Goal: Transaction & Acquisition: Purchase product/service

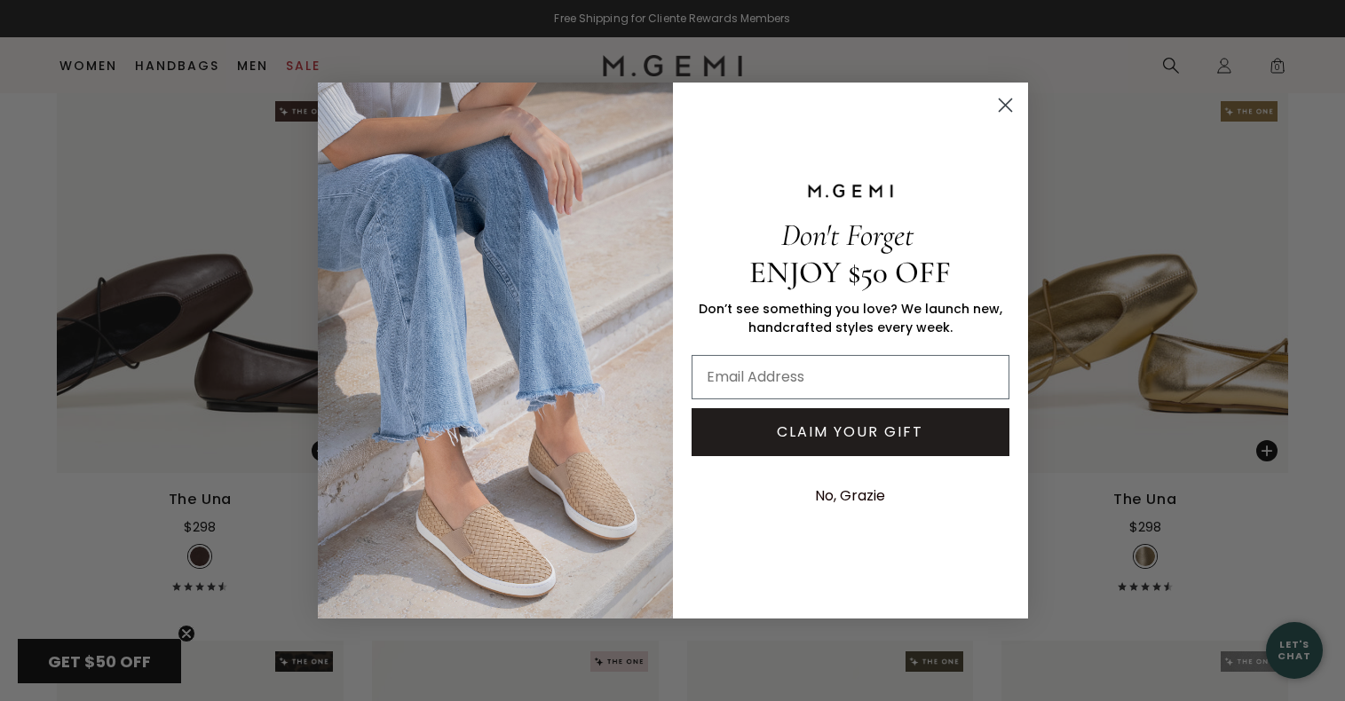
click at [1002, 107] on circle "Close dialog" at bounding box center [1004, 105] width 29 height 29
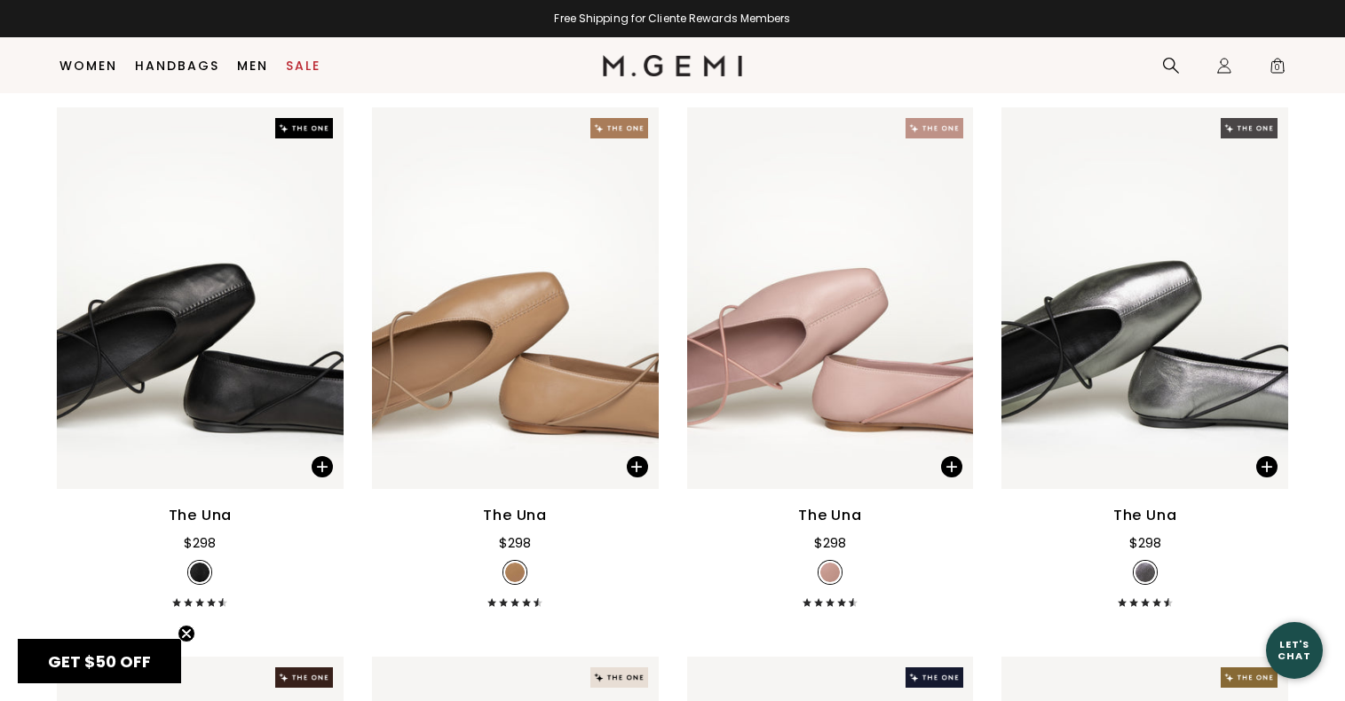
scroll to position [1106, 0]
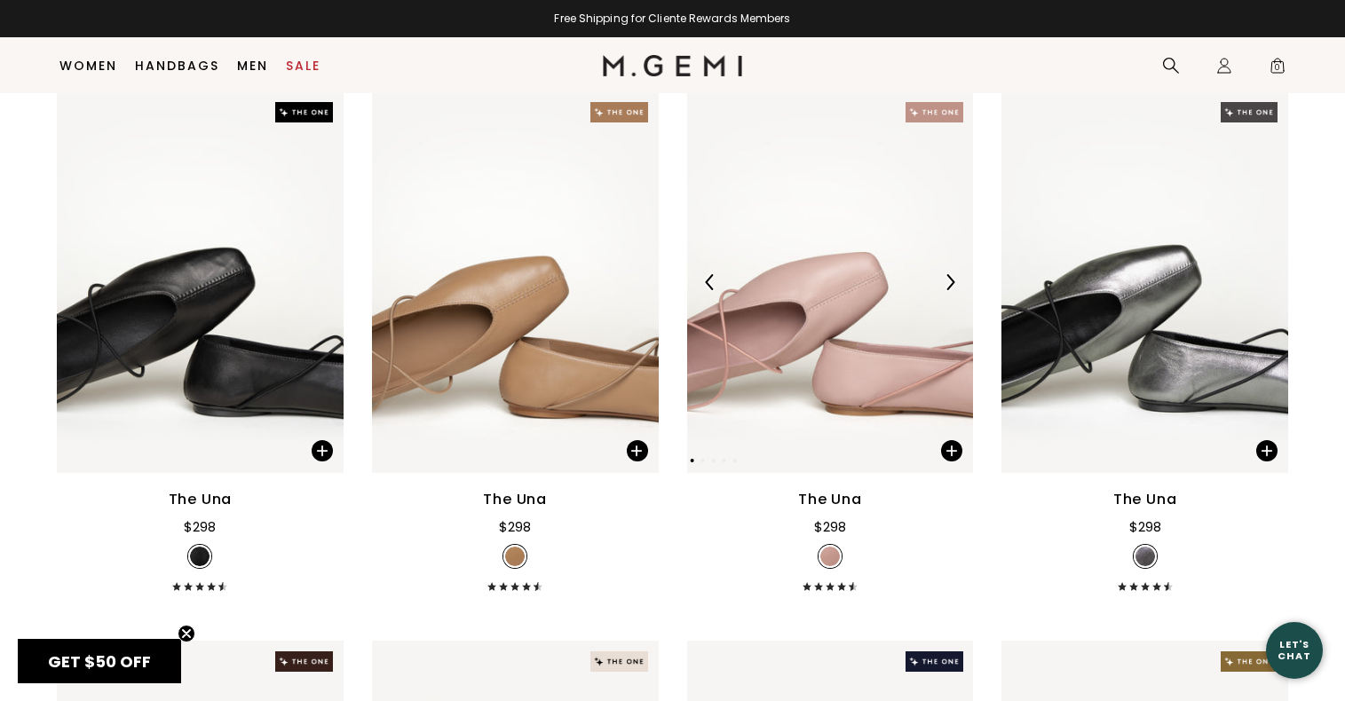
click at [821, 322] on img at bounding box center [830, 282] width 287 height 383
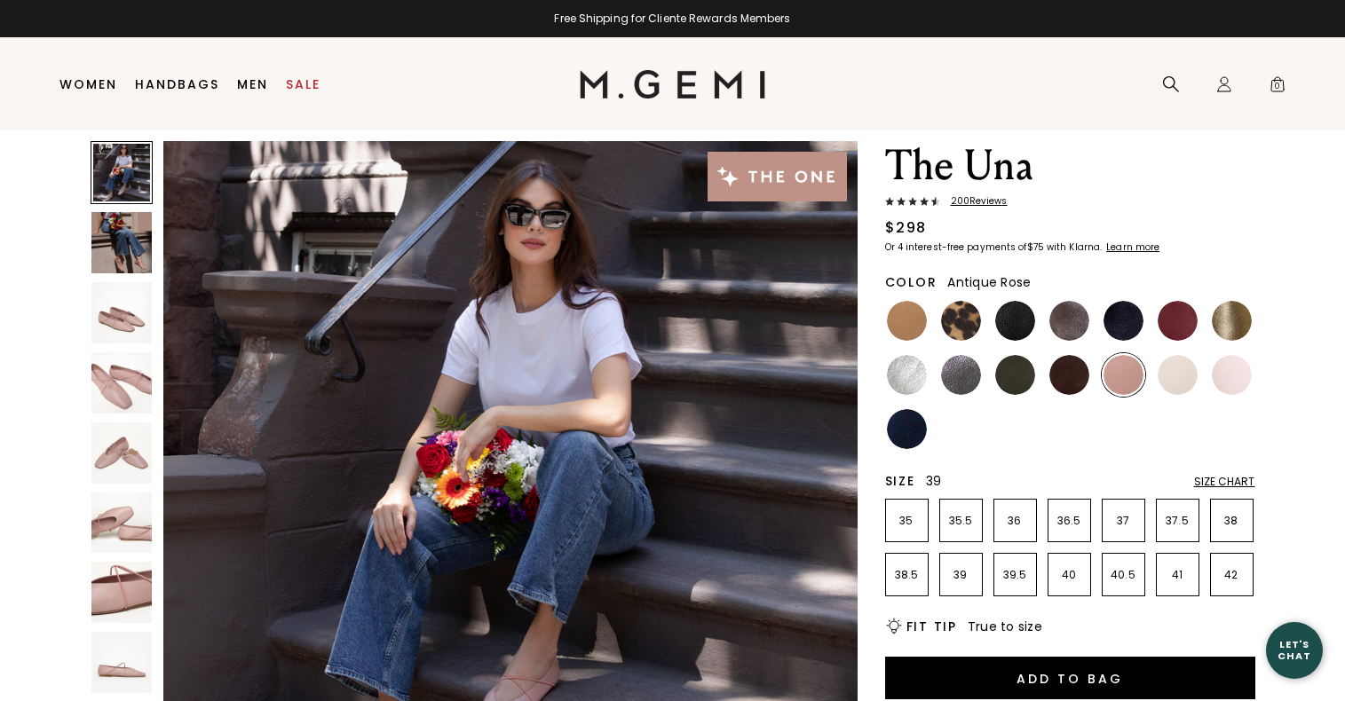
click at [961, 568] on p "39" at bounding box center [961, 575] width 42 height 14
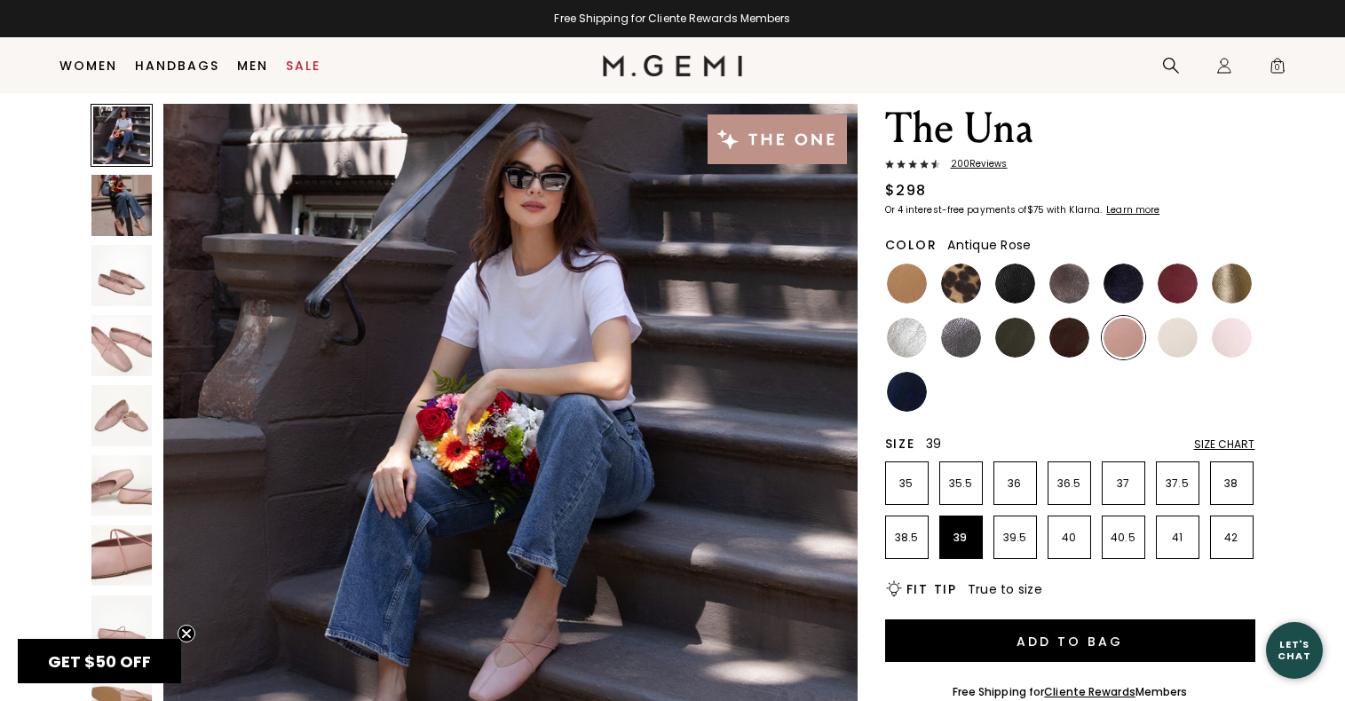
scroll to position [143, 0]
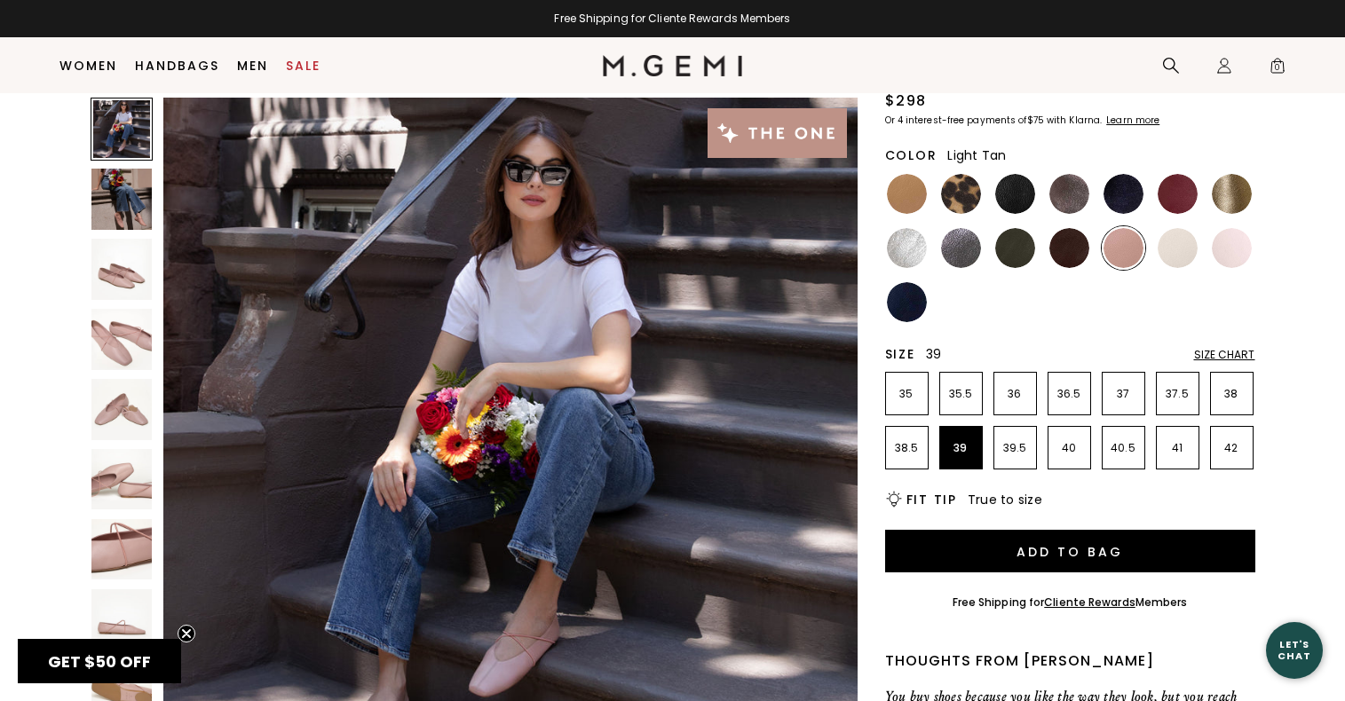
click at [923, 197] on img at bounding box center [907, 194] width 40 height 40
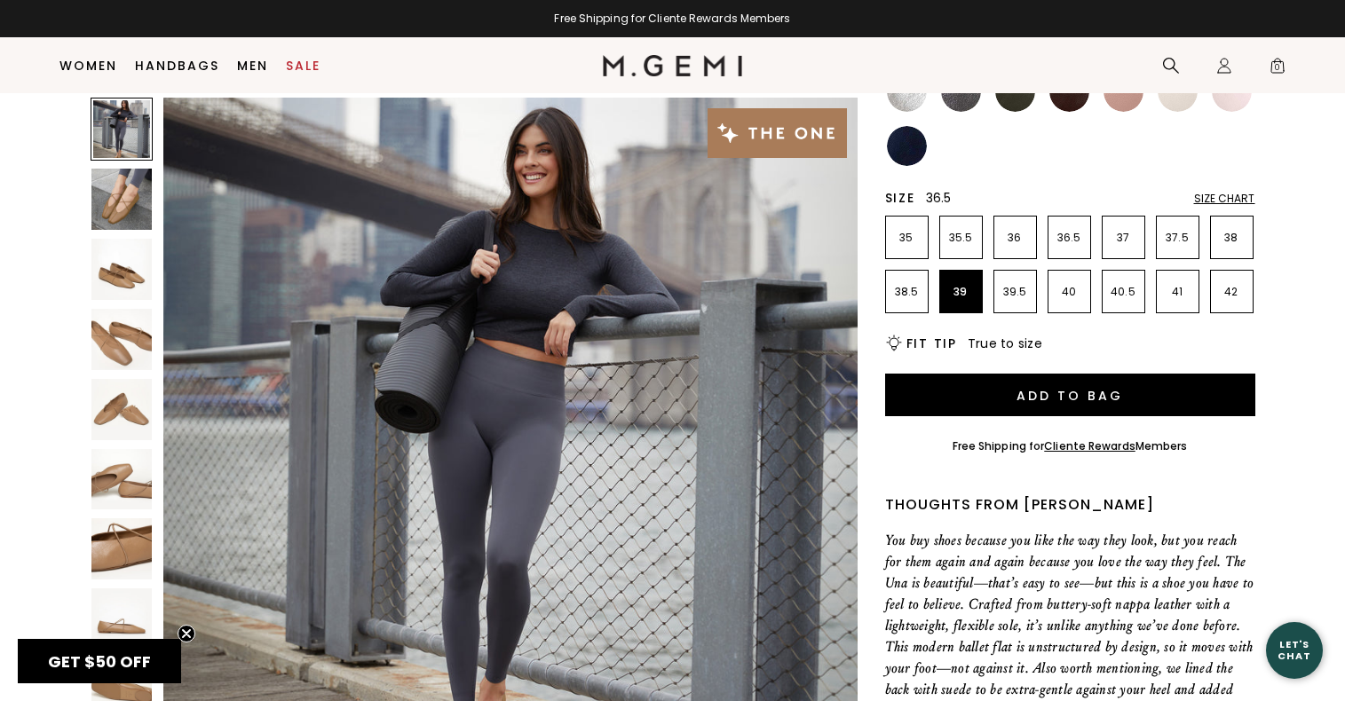
scroll to position [304, 0]
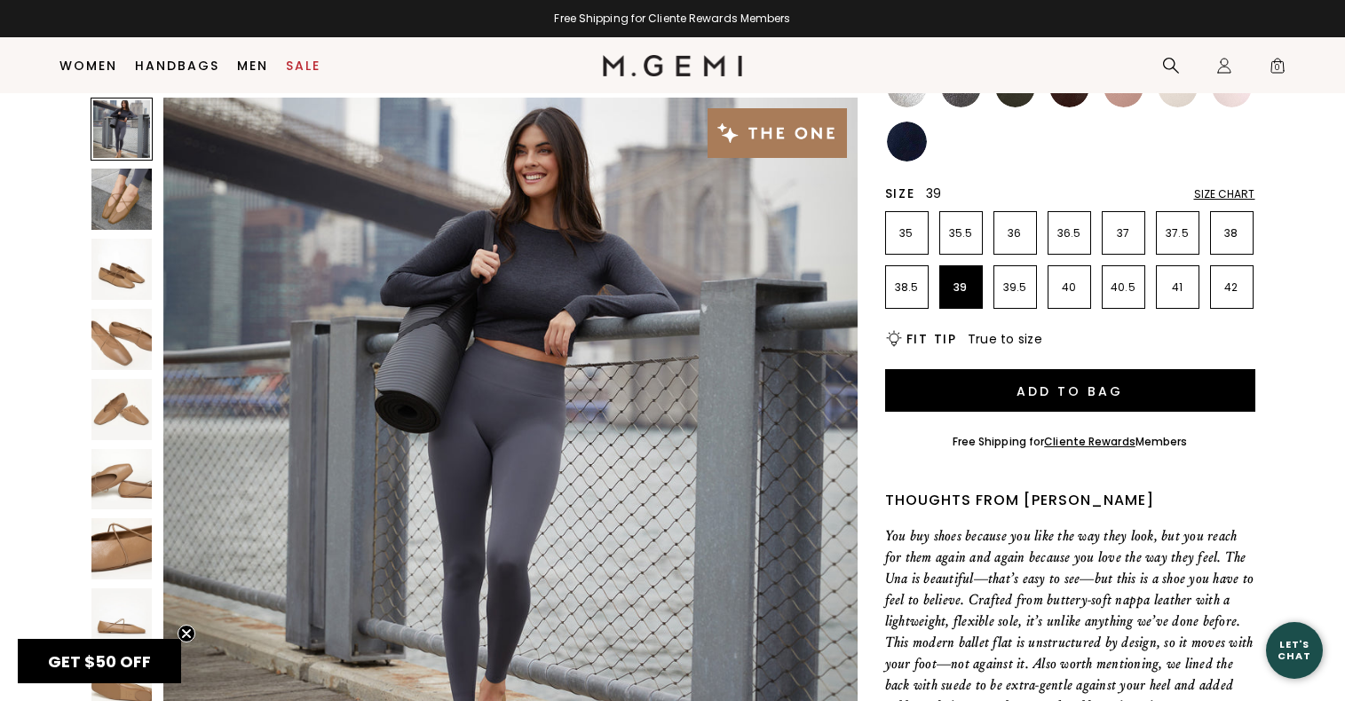
click at [126, 281] on img at bounding box center [121, 269] width 61 height 61
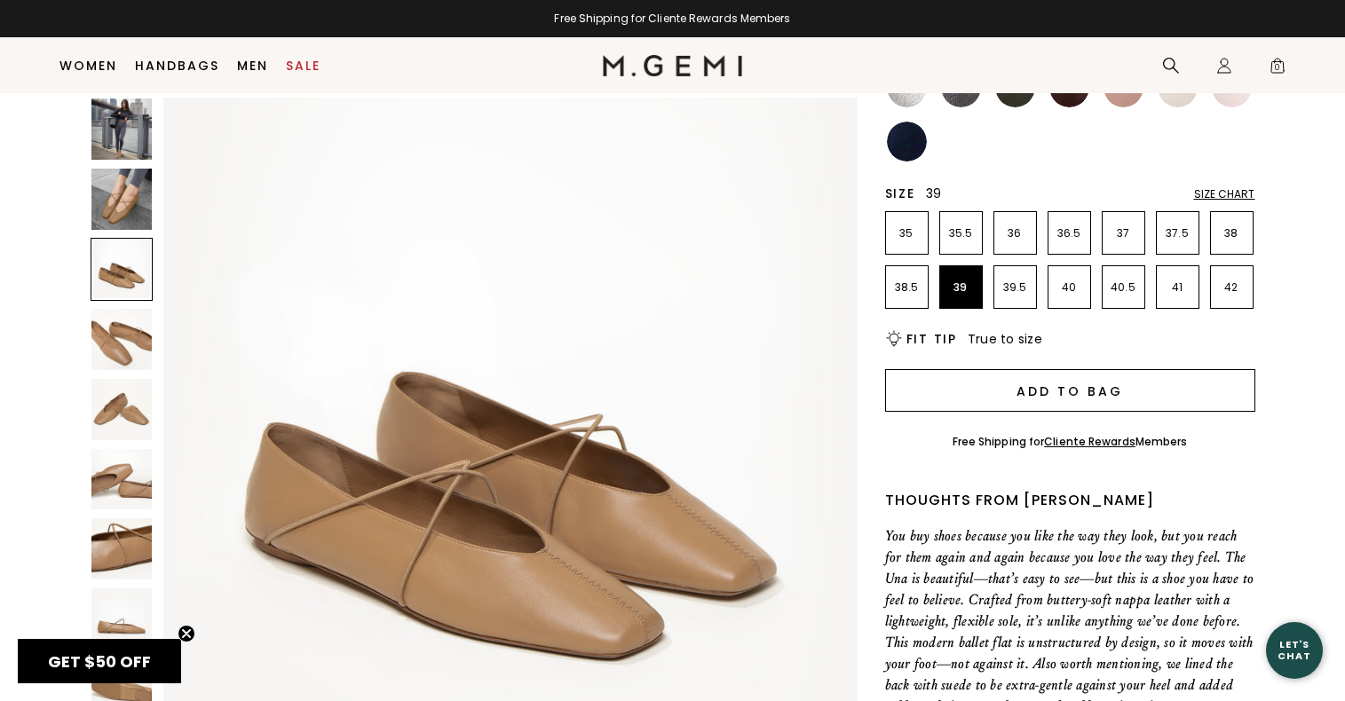
click at [1103, 382] on button "Add to Bag" at bounding box center [1070, 390] width 370 height 43
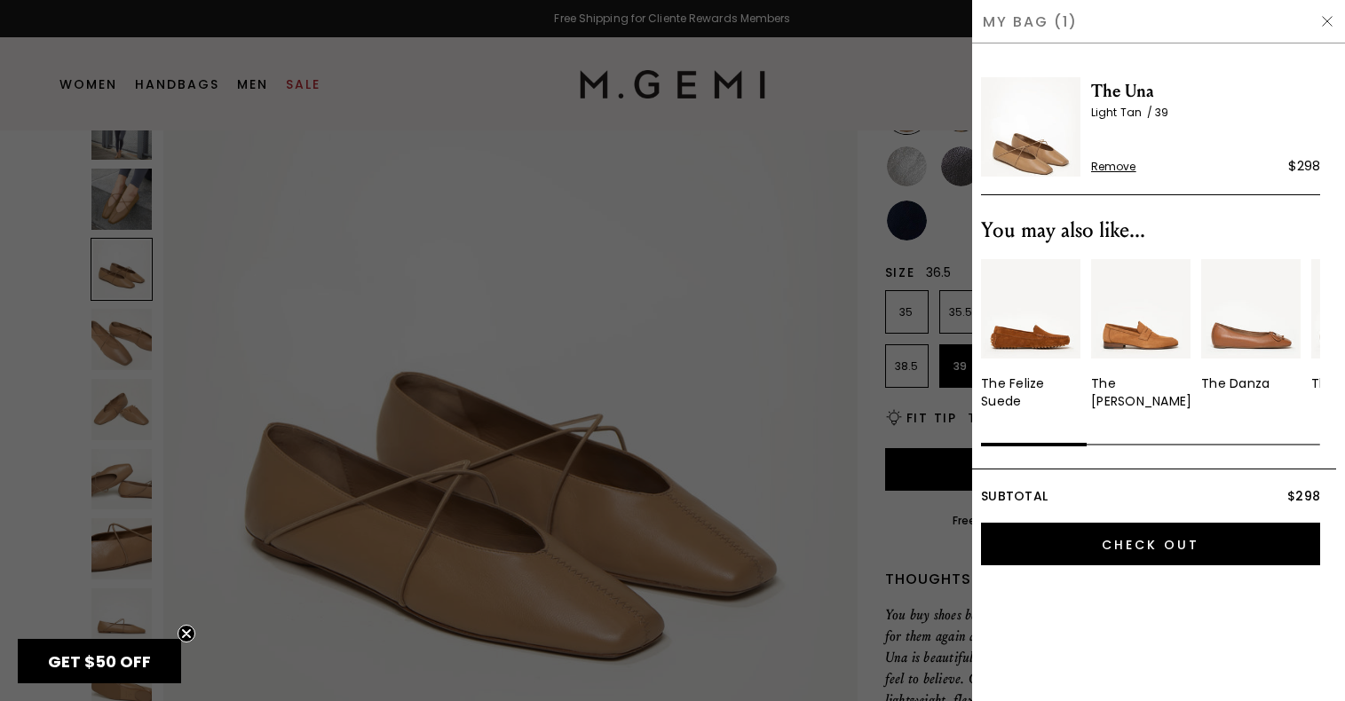
scroll to position [0, 0]
click at [893, 233] on div at bounding box center [672, 350] width 1345 height 701
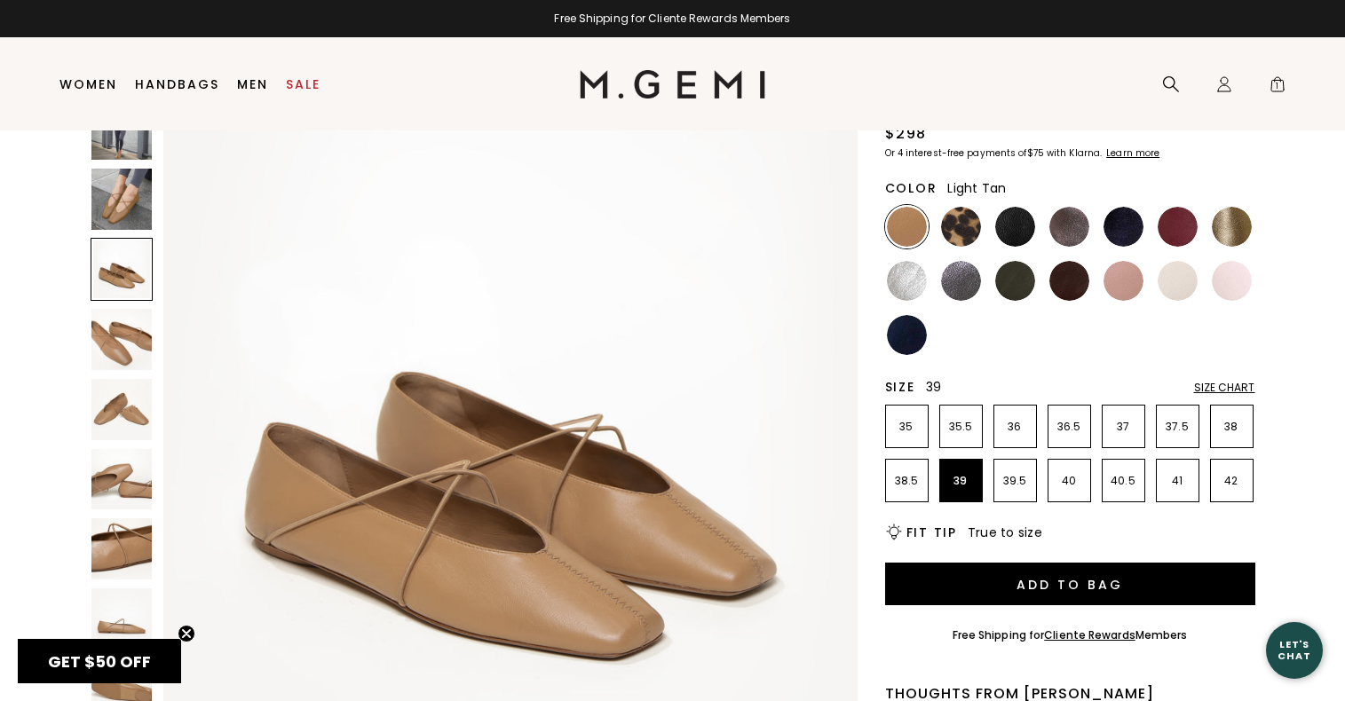
scroll to position [110, 0]
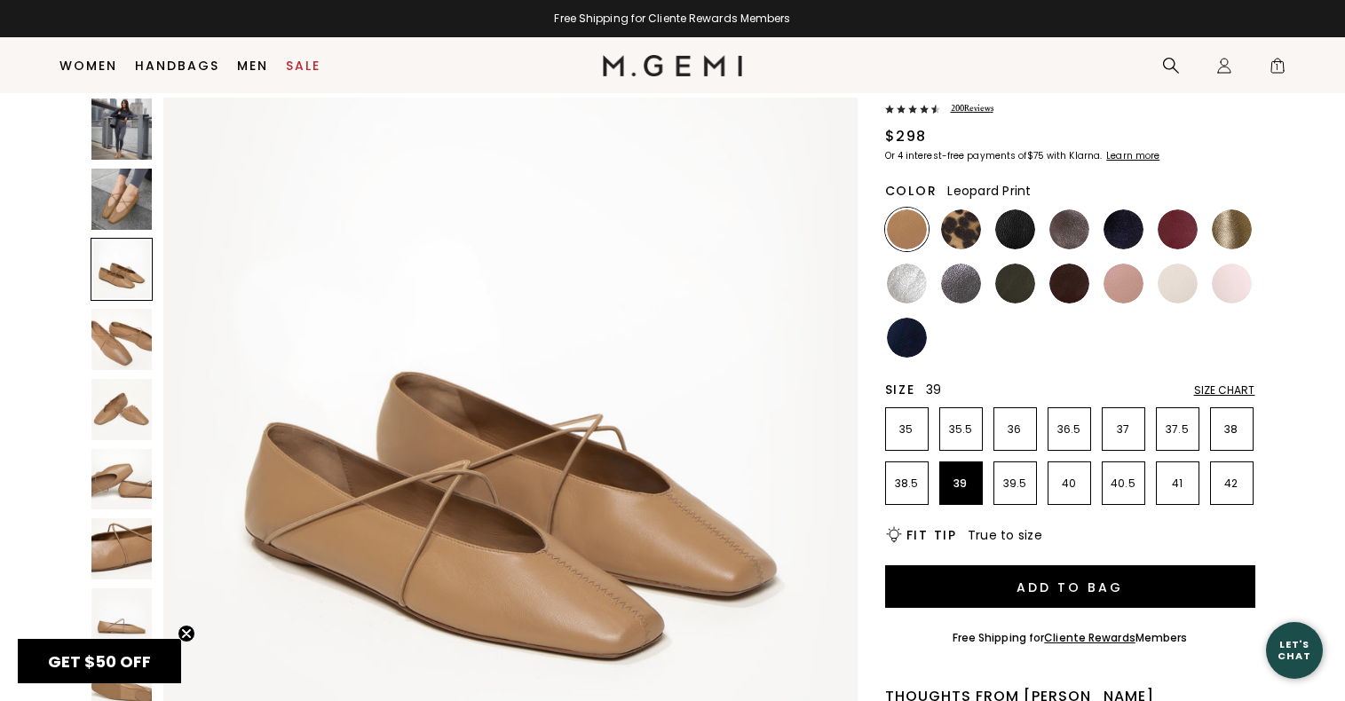
click at [964, 218] on img at bounding box center [961, 230] width 40 height 40
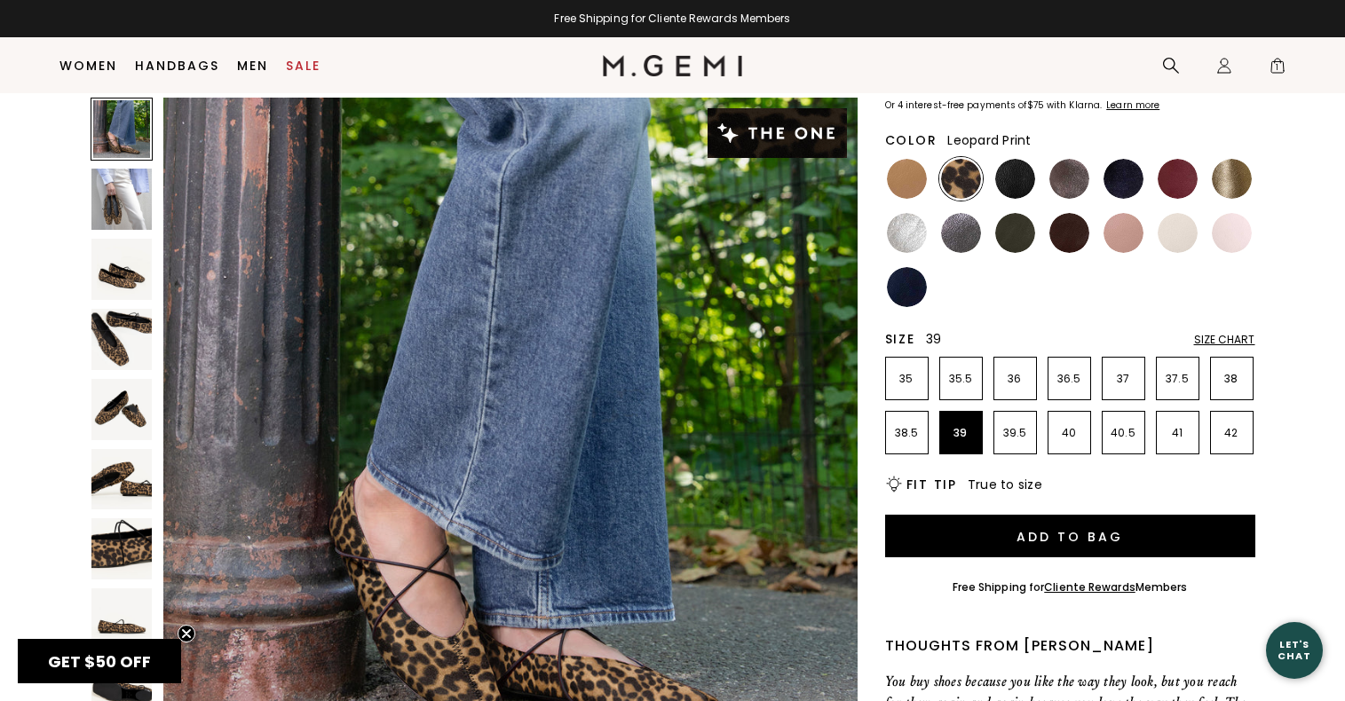
scroll to position [142, 0]
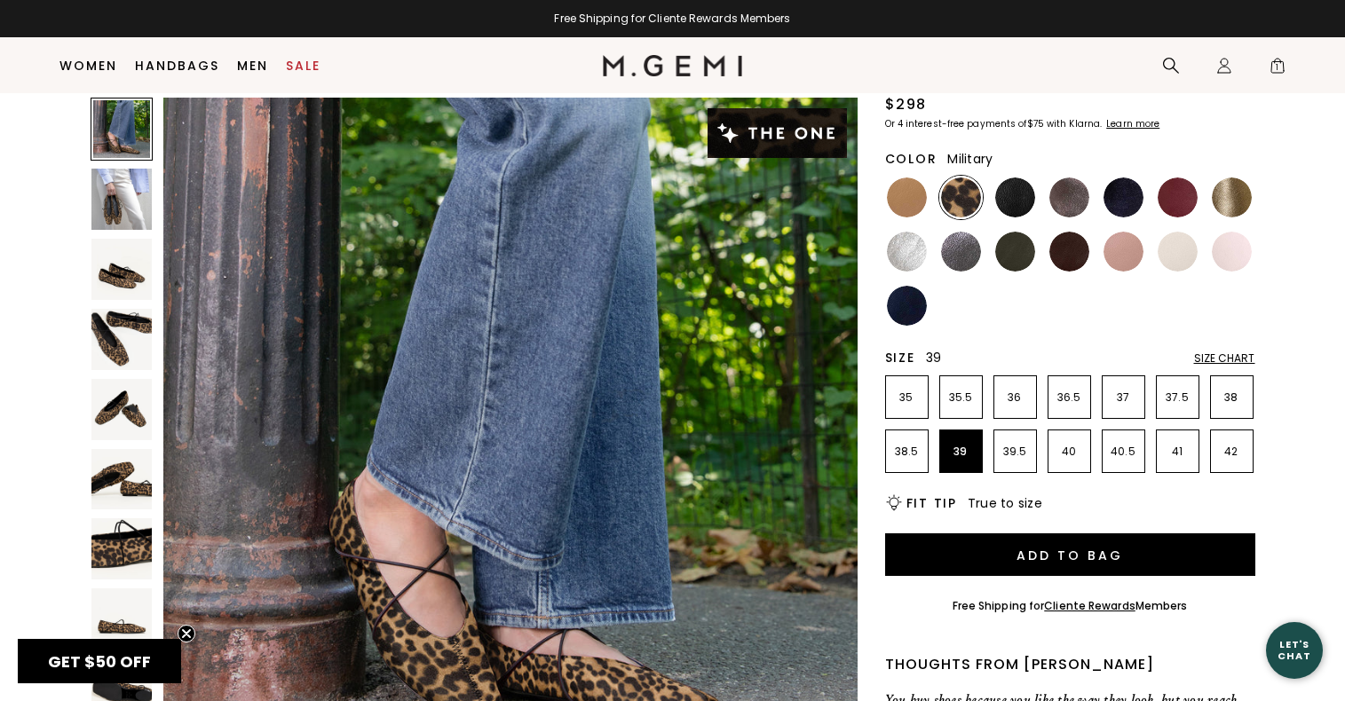
click at [1025, 210] on img at bounding box center [1015, 198] width 40 height 40
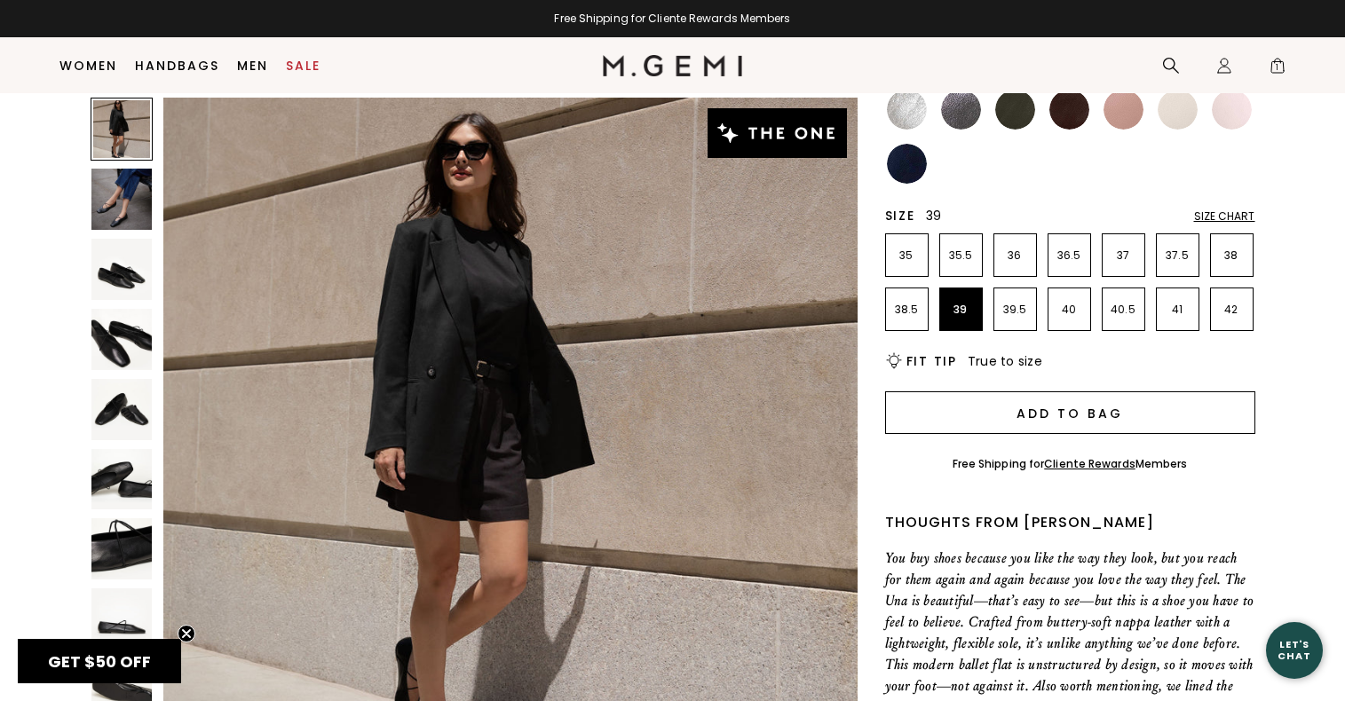
click at [950, 409] on button "Add to Bag" at bounding box center [1070, 413] width 370 height 43
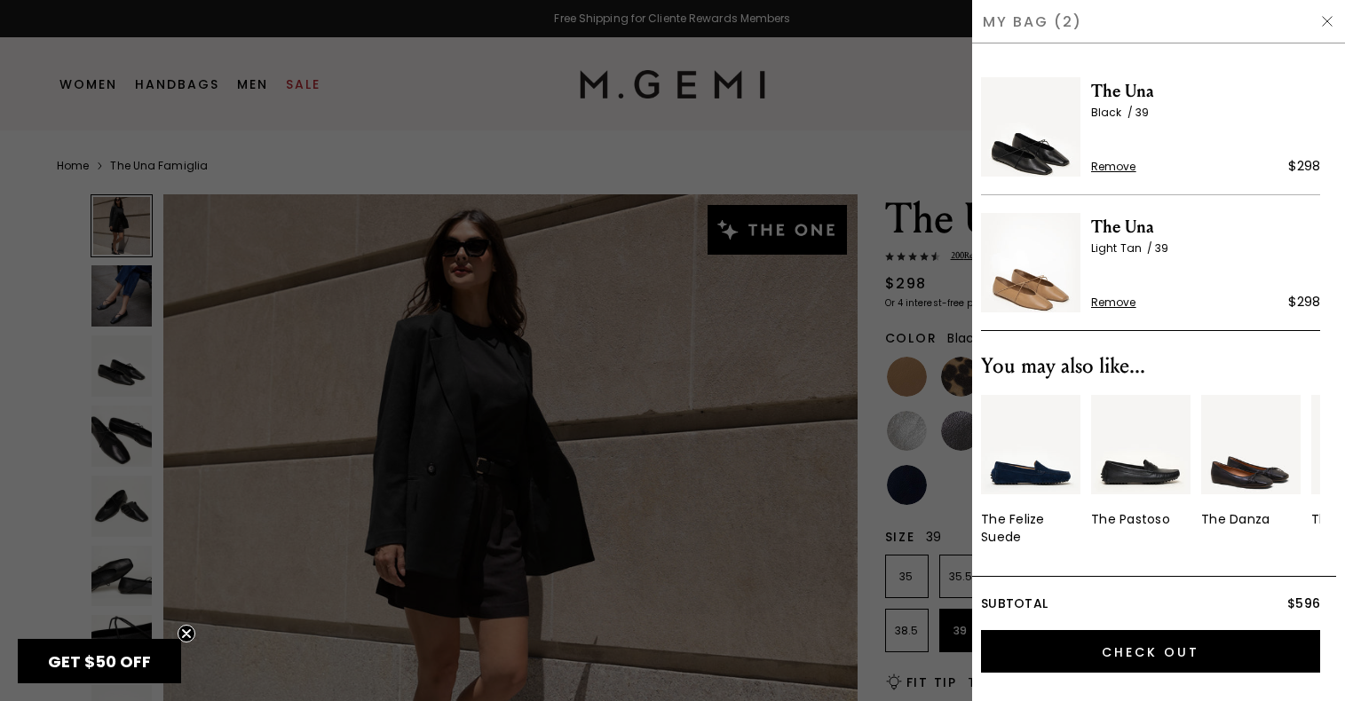
click at [928, 352] on div at bounding box center [672, 350] width 1345 height 701
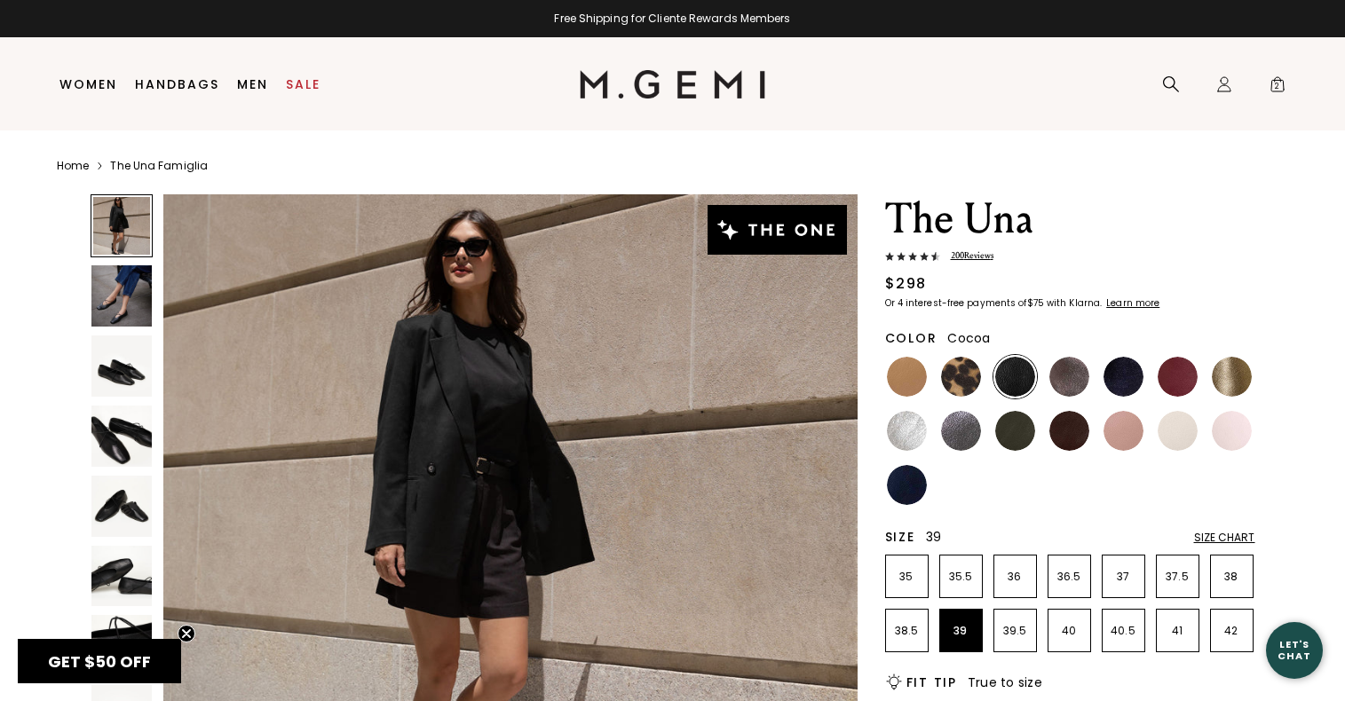
click at [1070, 381] on img at bounding box center [1070, 377] width 40 height 40
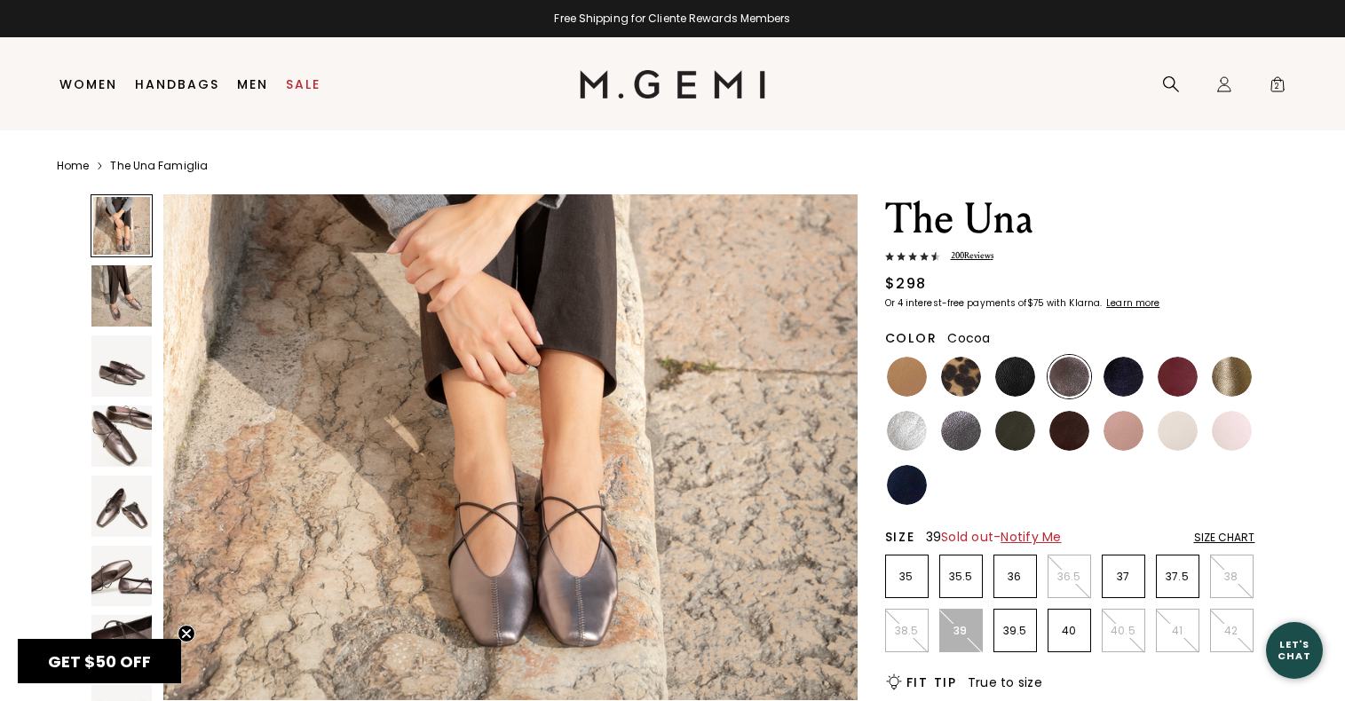
scroll to position [194, 0]
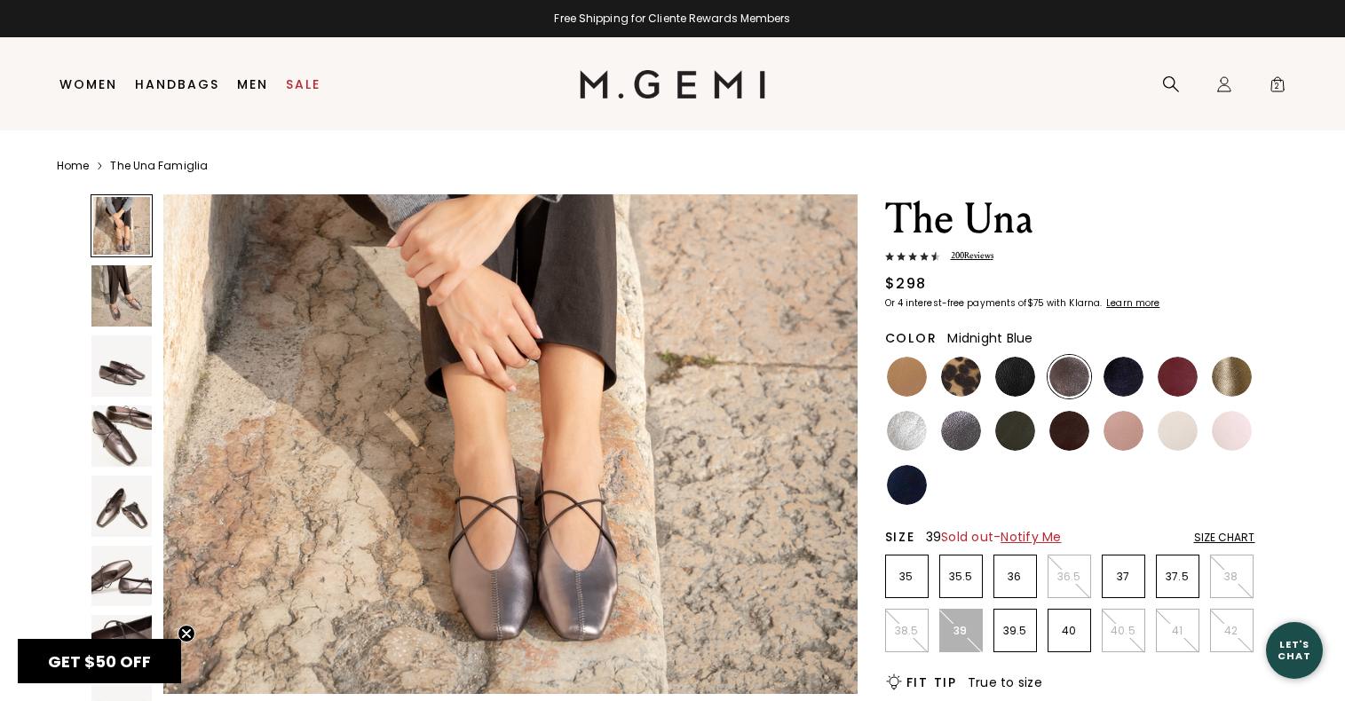
click at [1129, 375] on img at bounding box center [1124, 377] width 40 height 40
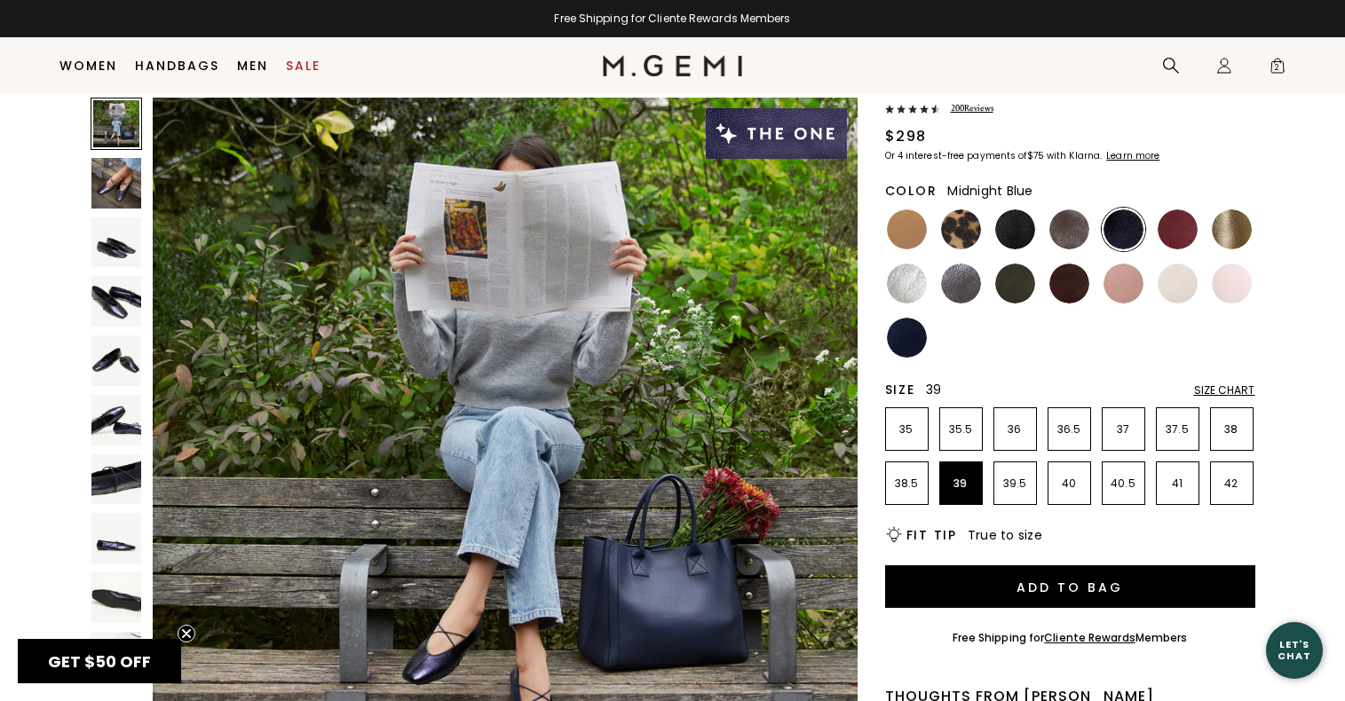
click at [118, 420] on img at bounding box center [116, 420] width 51 height 51
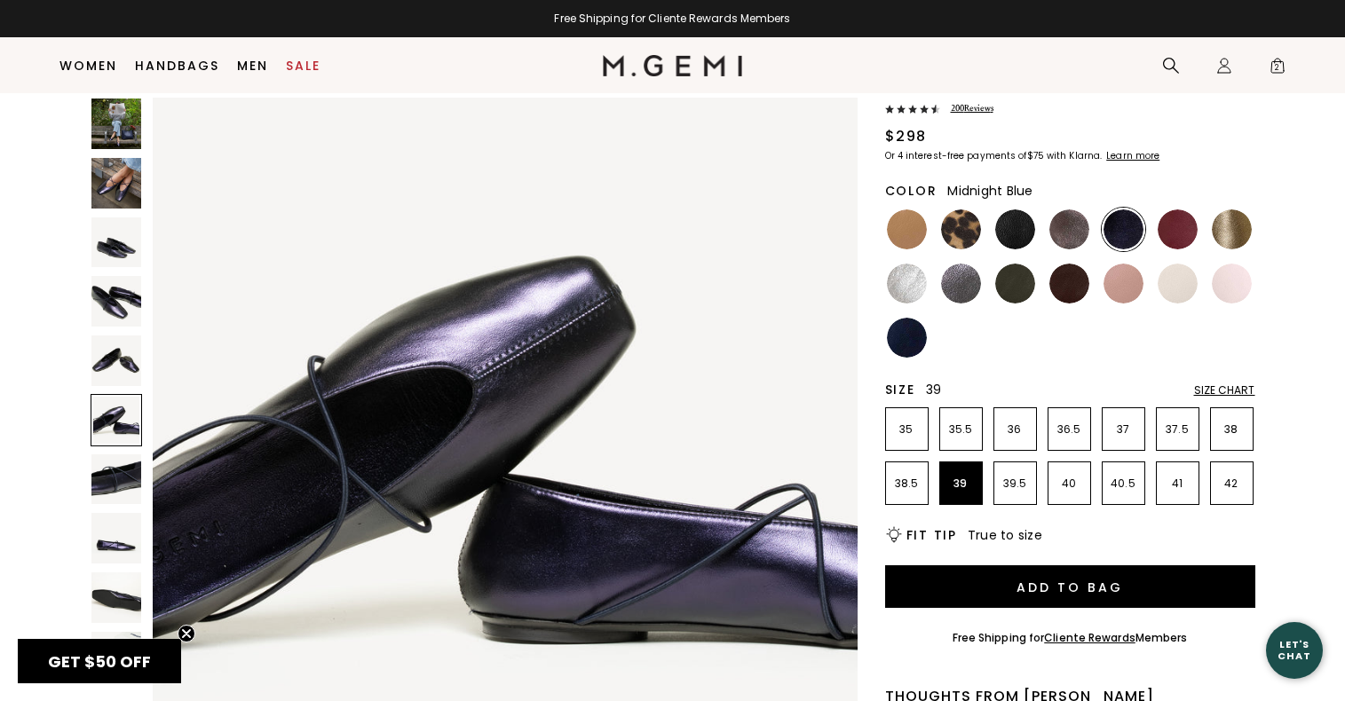
click at [112, 471] on img at bounding box center [116, 480] width 51 height 51
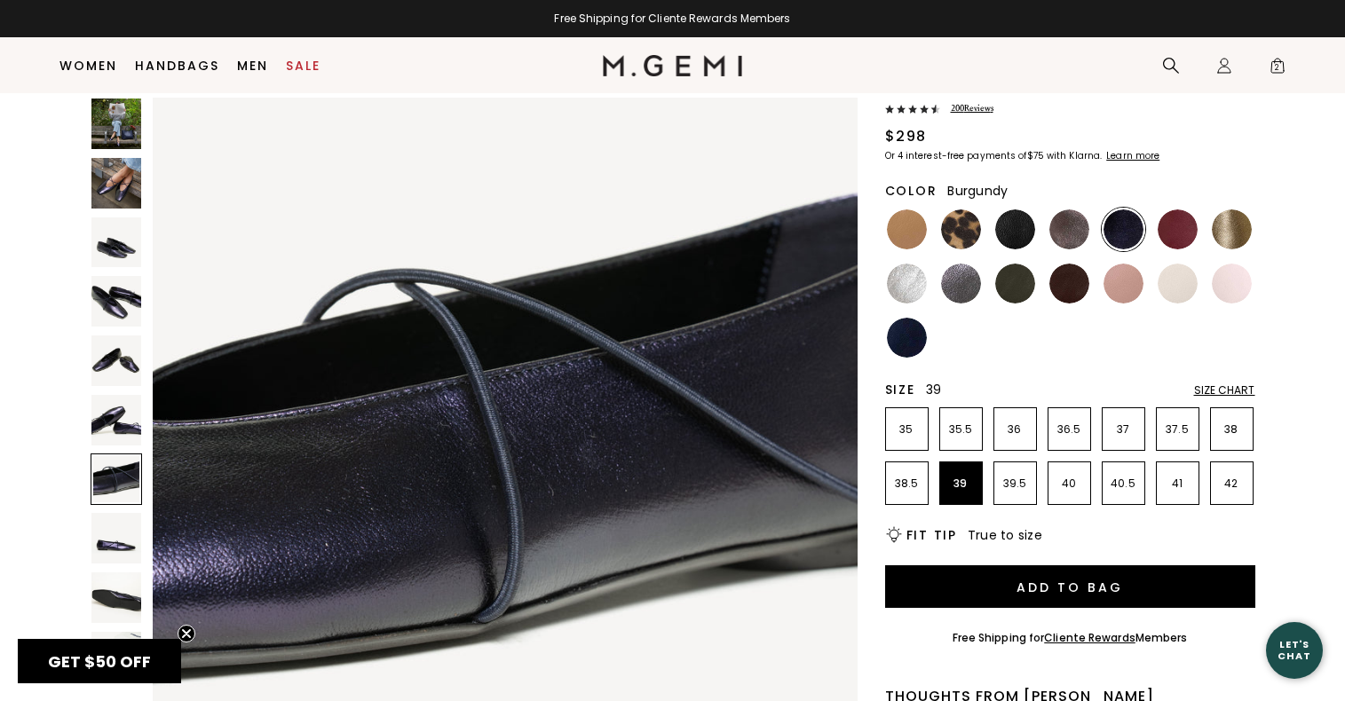
click at [1178, 239] on img at bounding box center [1178, 230] width 40 height 40
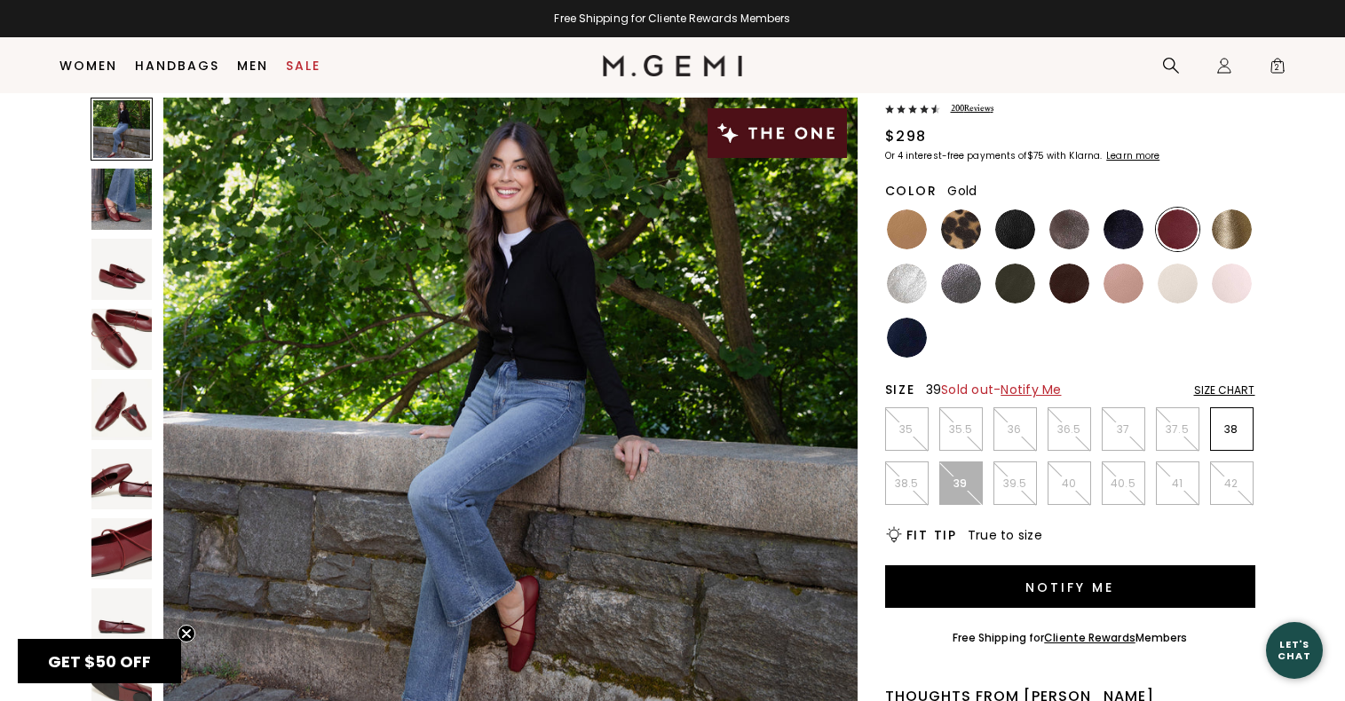
click at [1237, 239] on img at bounding box center [1232, 230] width 40 height 40
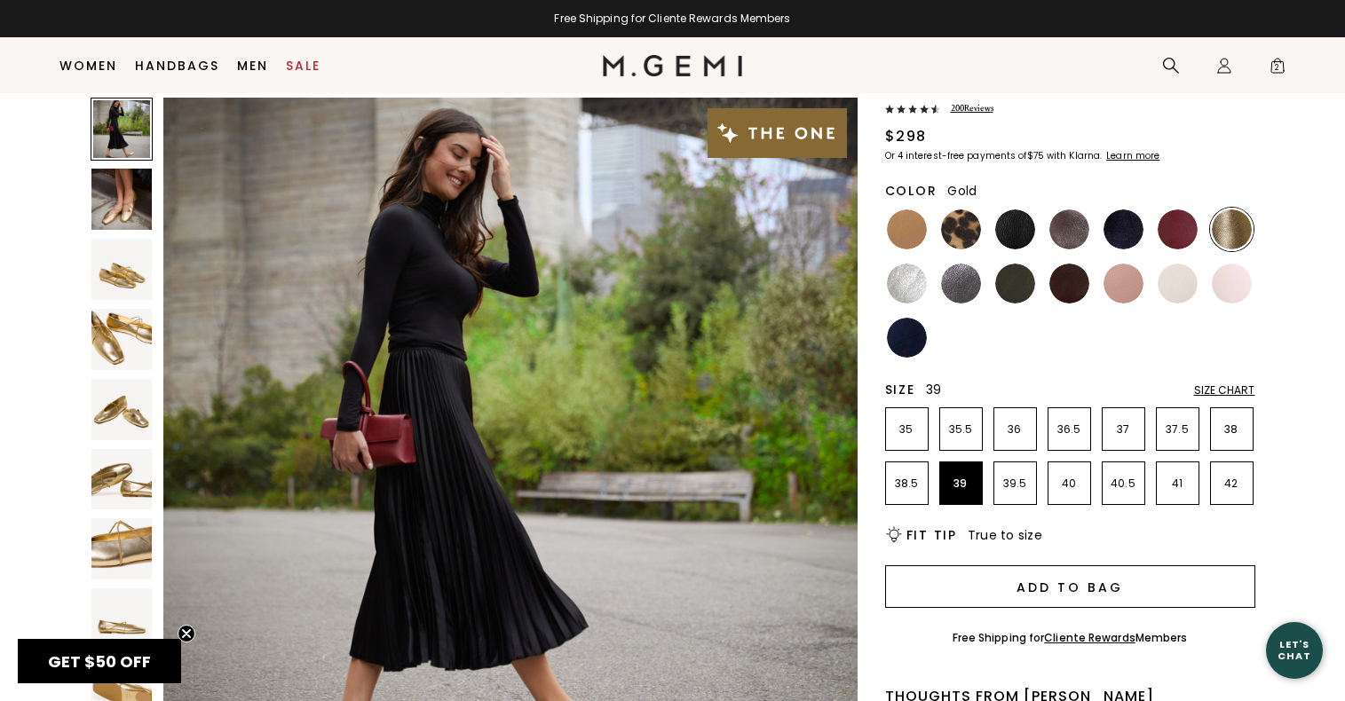
click at [999, 588] on button "Add to Bag" at bounding box center [1070, 587] width 370 height 43
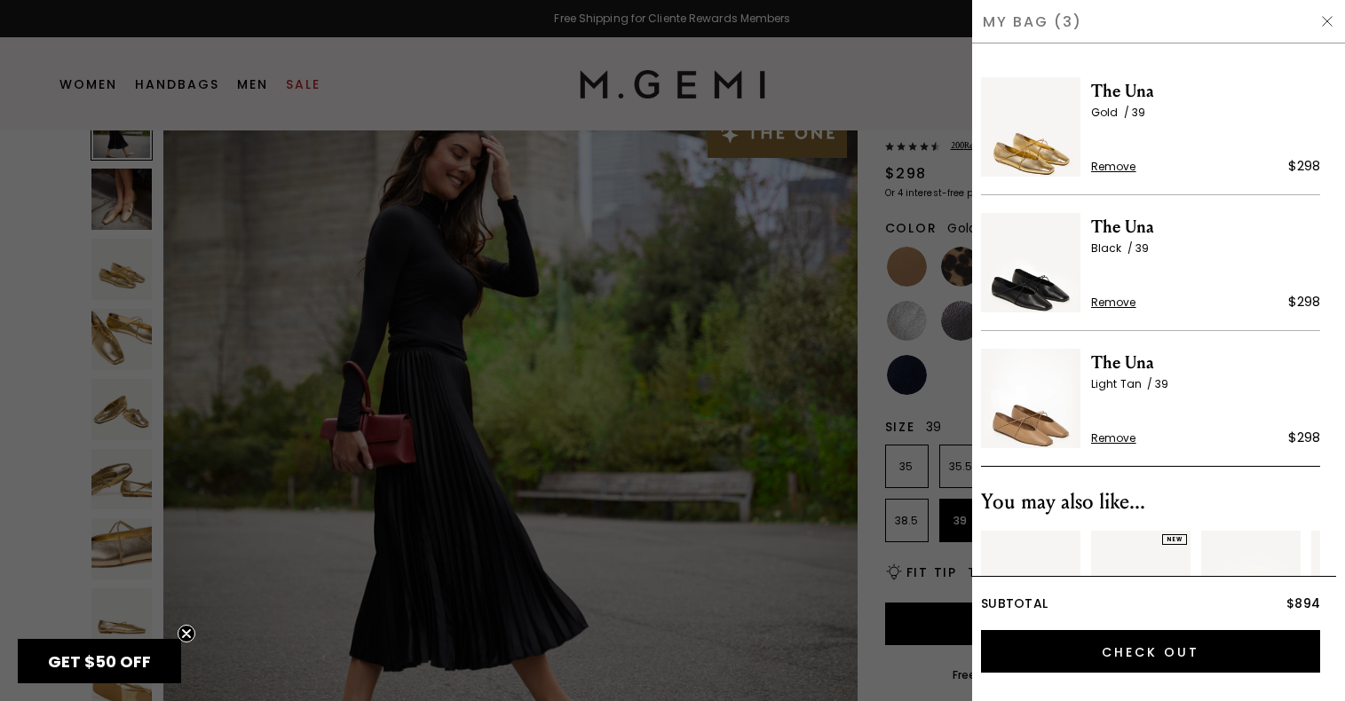
click at [884, 327] on div at bounding box center [672, 350] width 1345 height 701
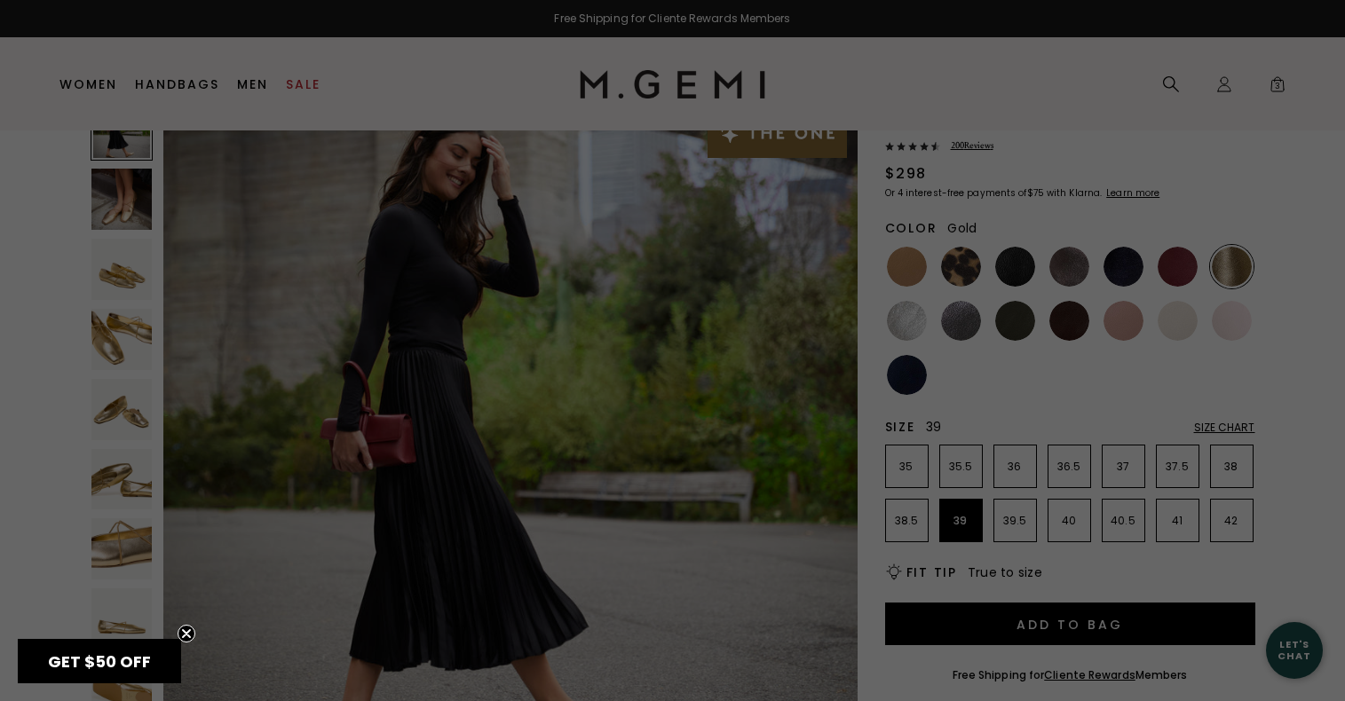
click at [902, 326] on div "Free Shipping for Cliente Rewards Members Icons/20x20/hamburger@2x Women Shop A…" at bounding box center [672, 240] width 1345 height 701
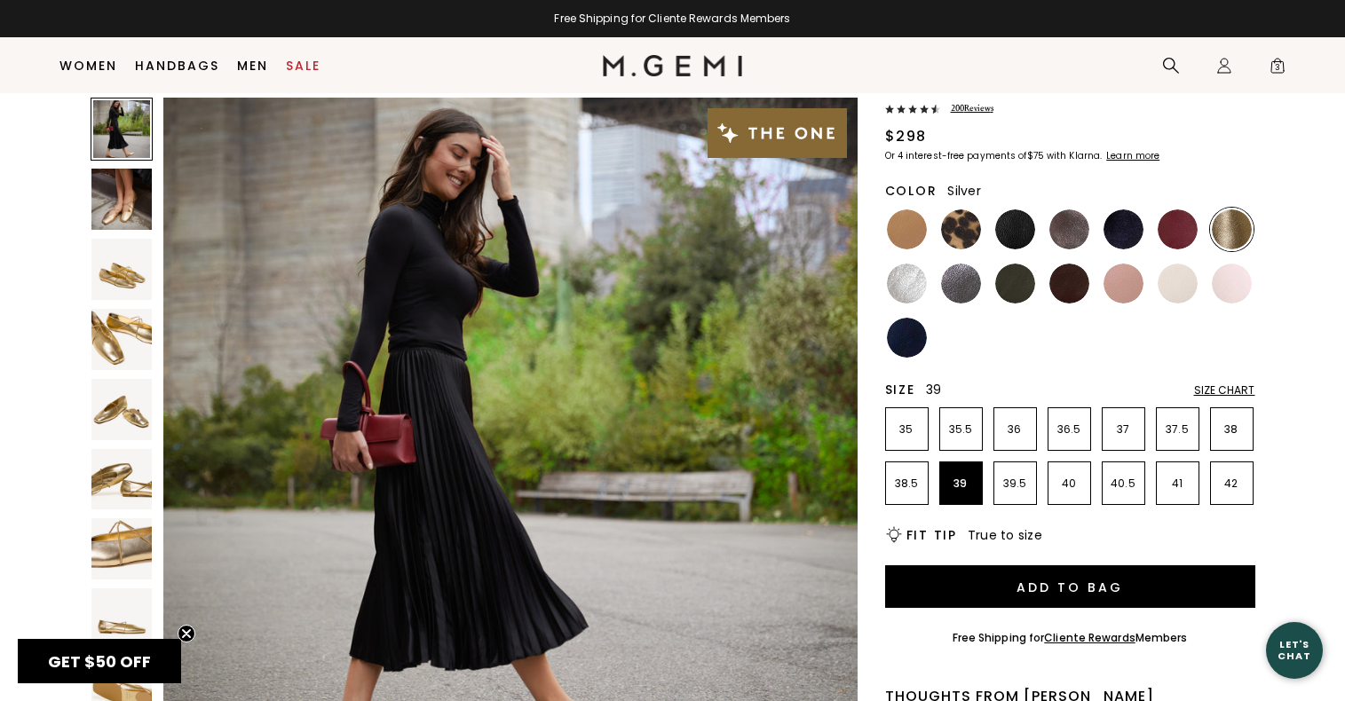
click at [914, 269] on img at bounding box center [907, 284] width 40 height 40
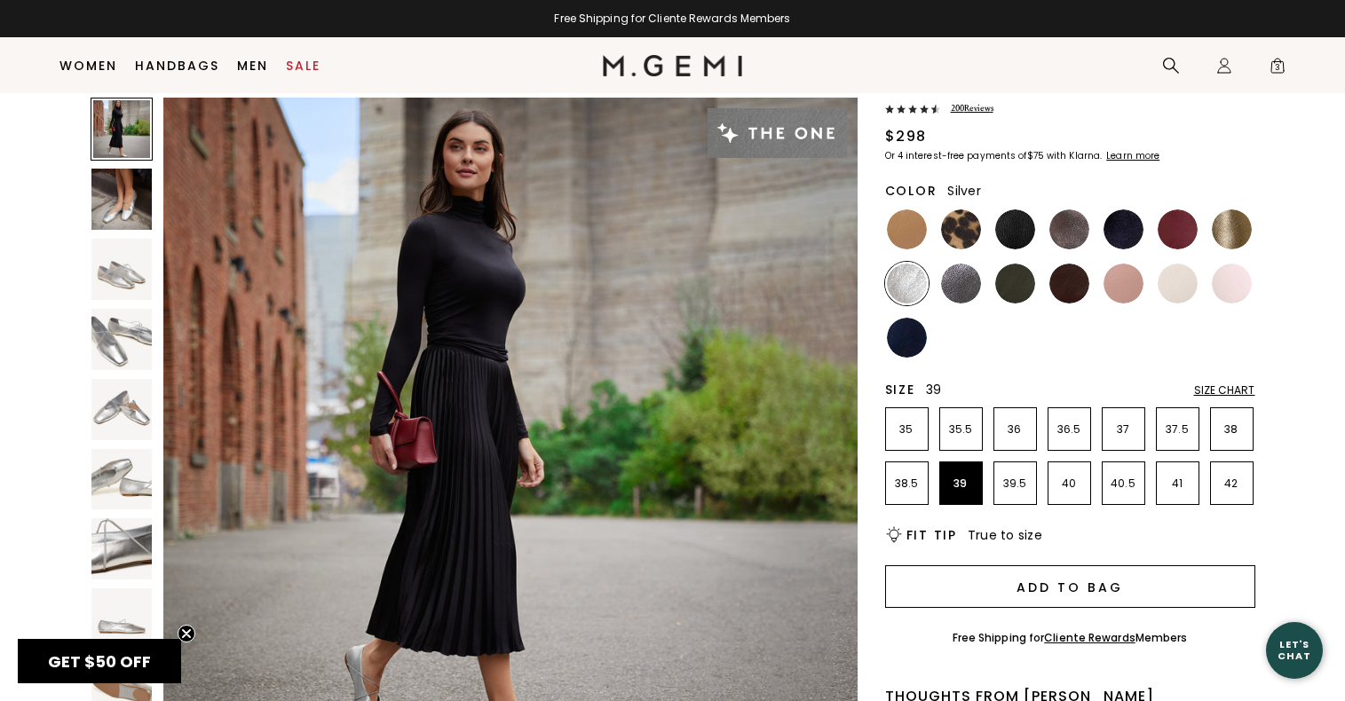
click at [1072, 579] on button "Add to Bag" at bounding box center [1070, 587] width 370 height 43
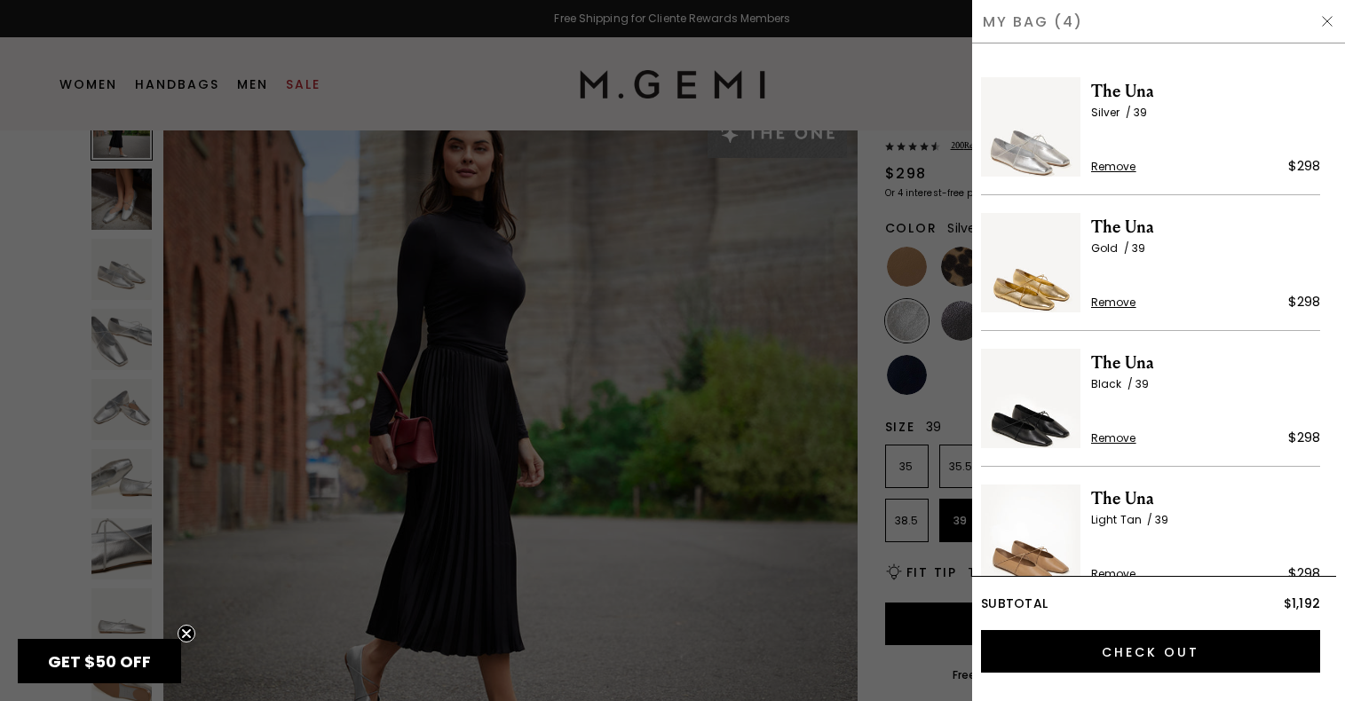
click at [824, 311] on div at bounding box center [672, 350] width 1345 height 701
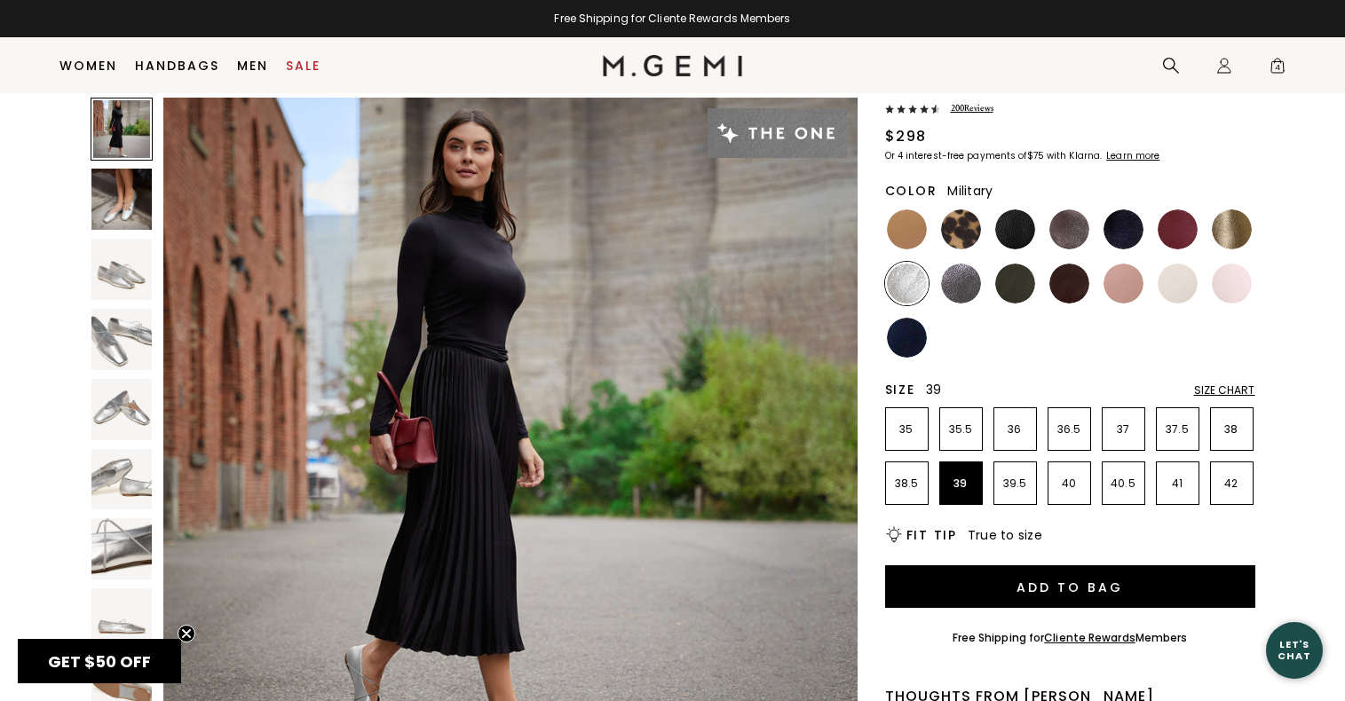
click at [967, 322] on ul at bounding box center [1070, 284] width 370 height 152
click at [965, 295] on img at bounding box center [961, 284] width 40 height 40
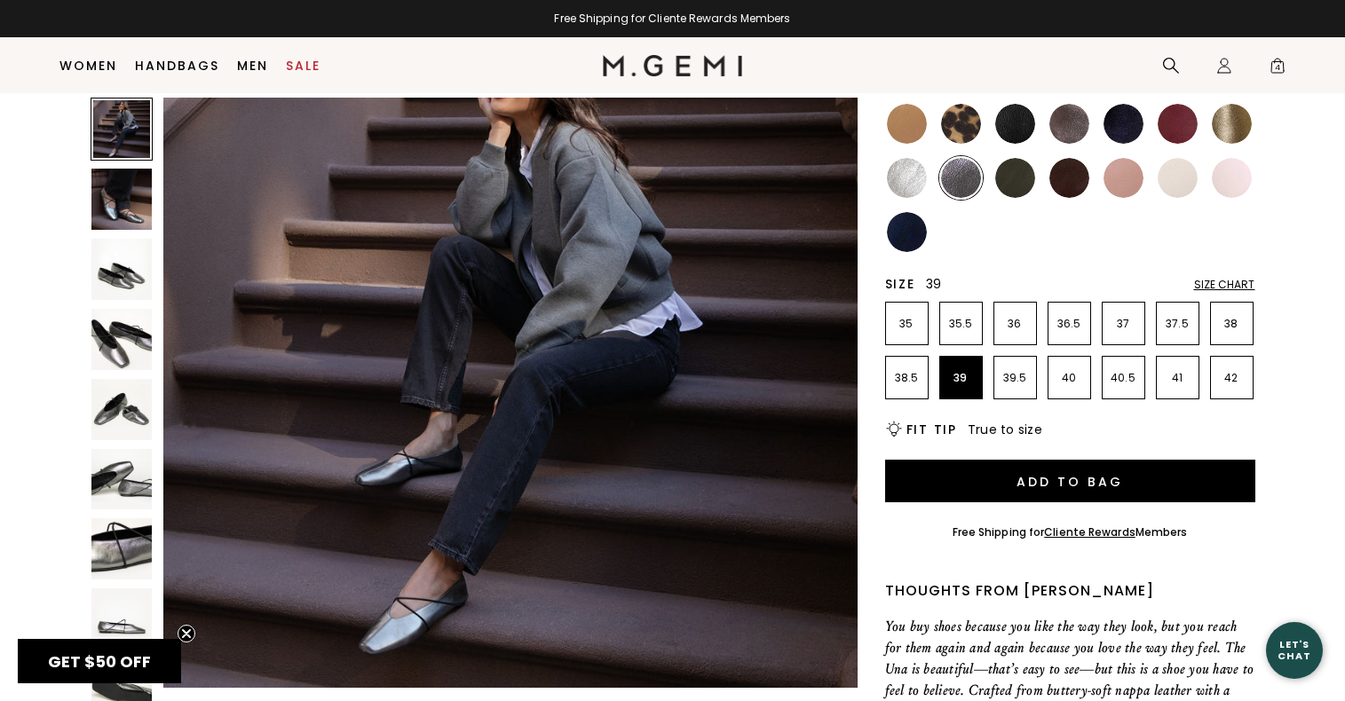
click at [120, 536] on img at bounding box center [121, 549] width 61 height 61
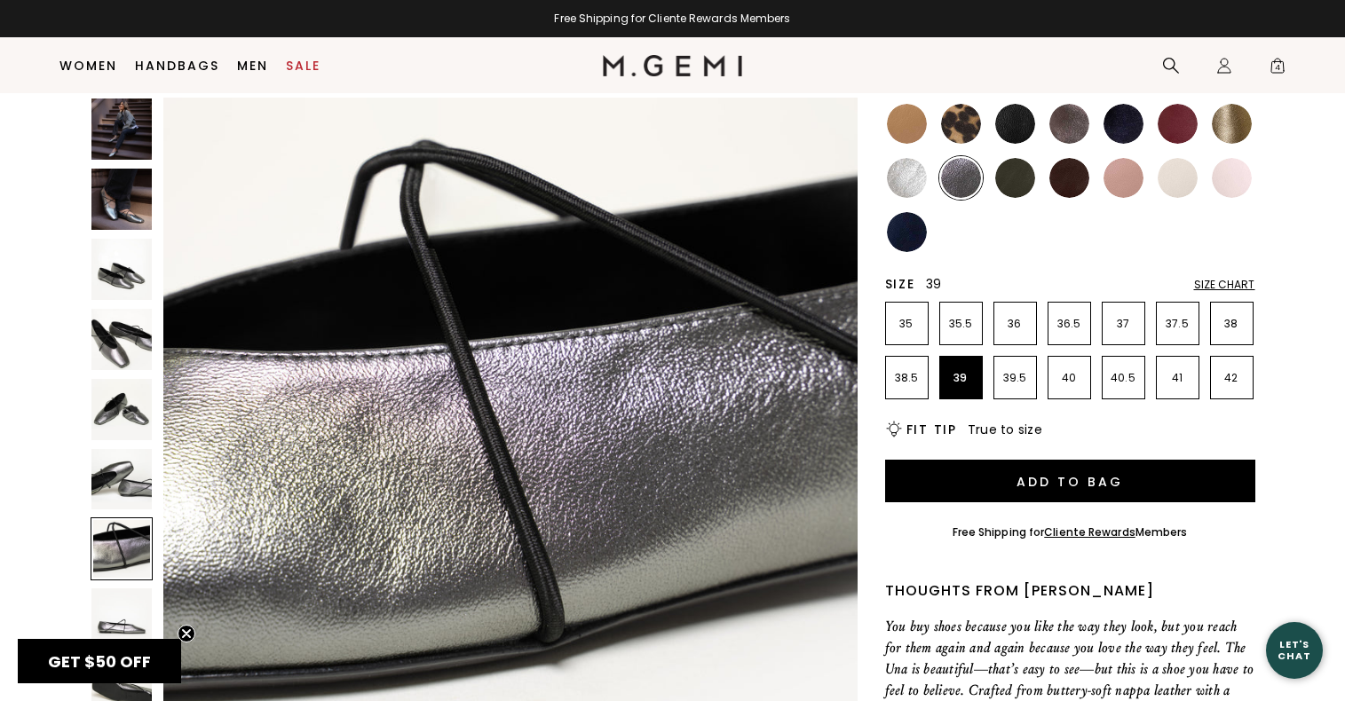
click at [138, 343] on img at bounding box center [121, 339] width 61 height 61
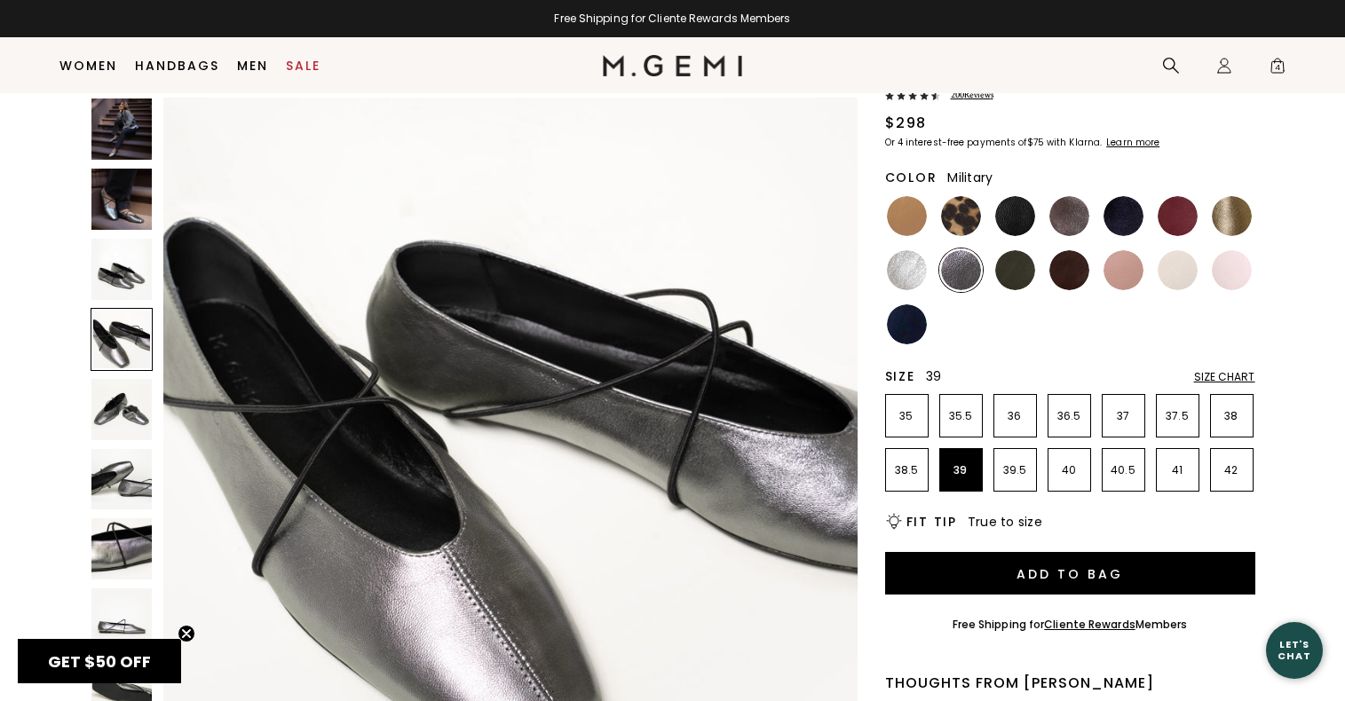
click at [1017, 270] on img at bounding box center [1015, 270] width 40 height 40
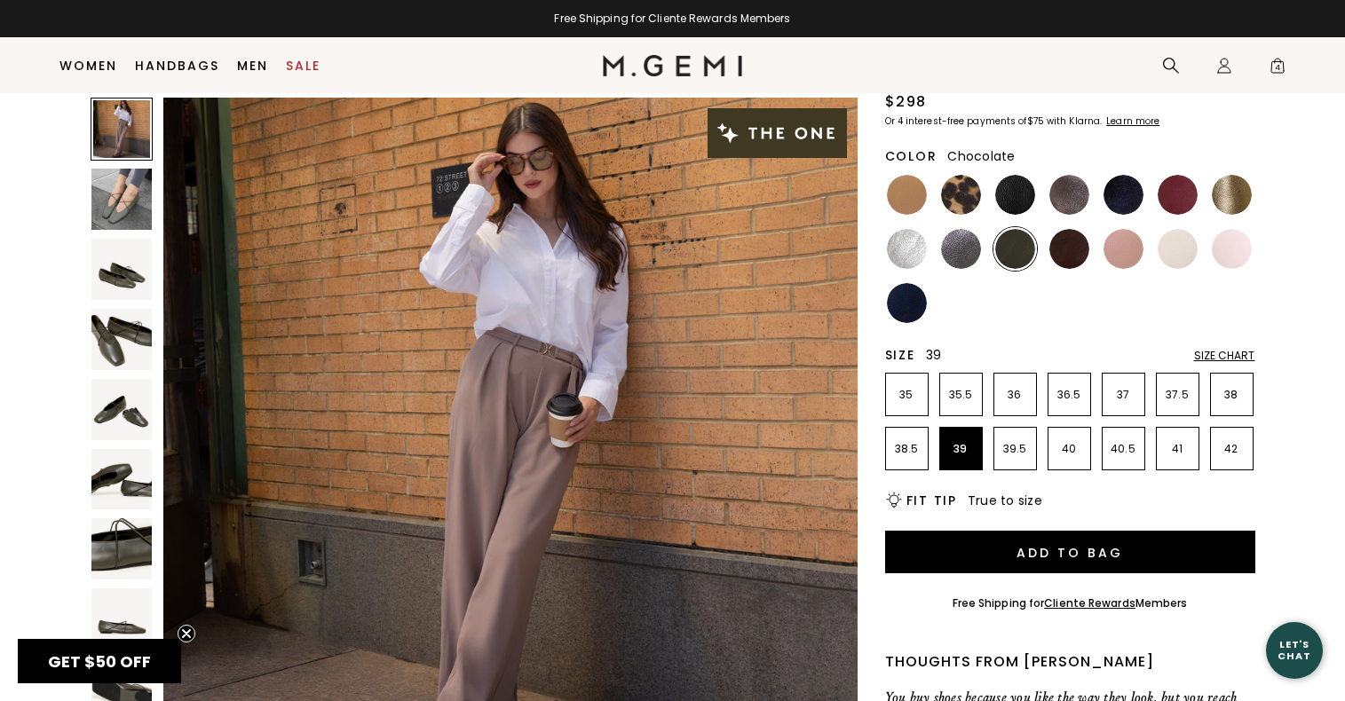
click at [1075, 260] on img at bounding box center [1070, 249] width 40 height 40
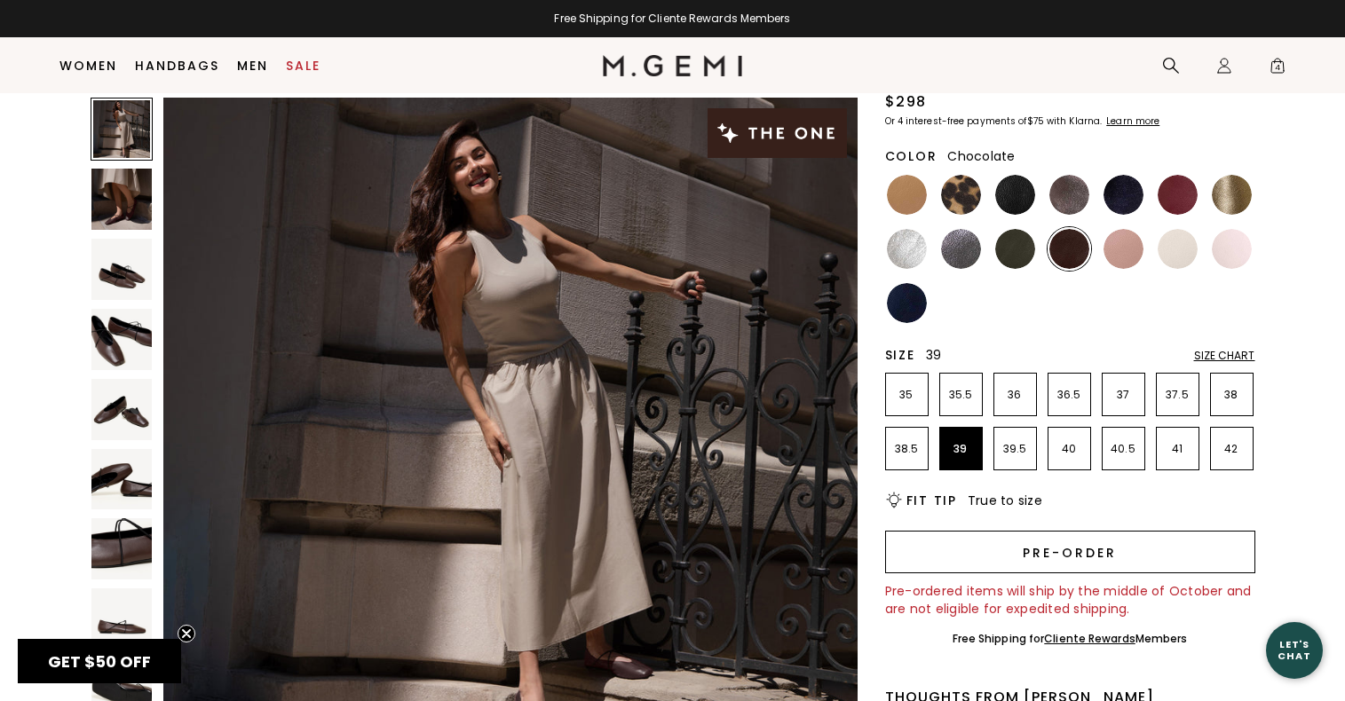
click at [1017, 544] on button "Pre-order" at bounding box center [1070, 552] width 370 height 43
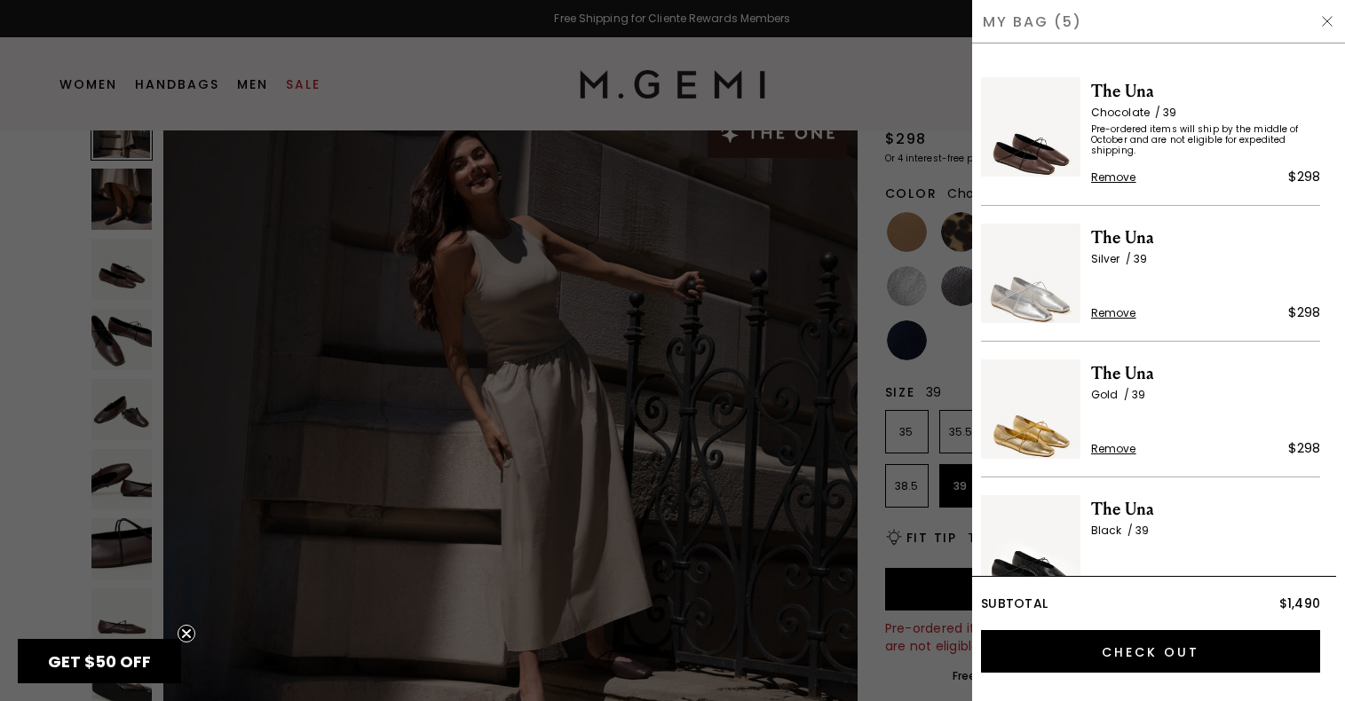
click at [882, 311] on div at bounding box center [672, 350] width 1345 height 701
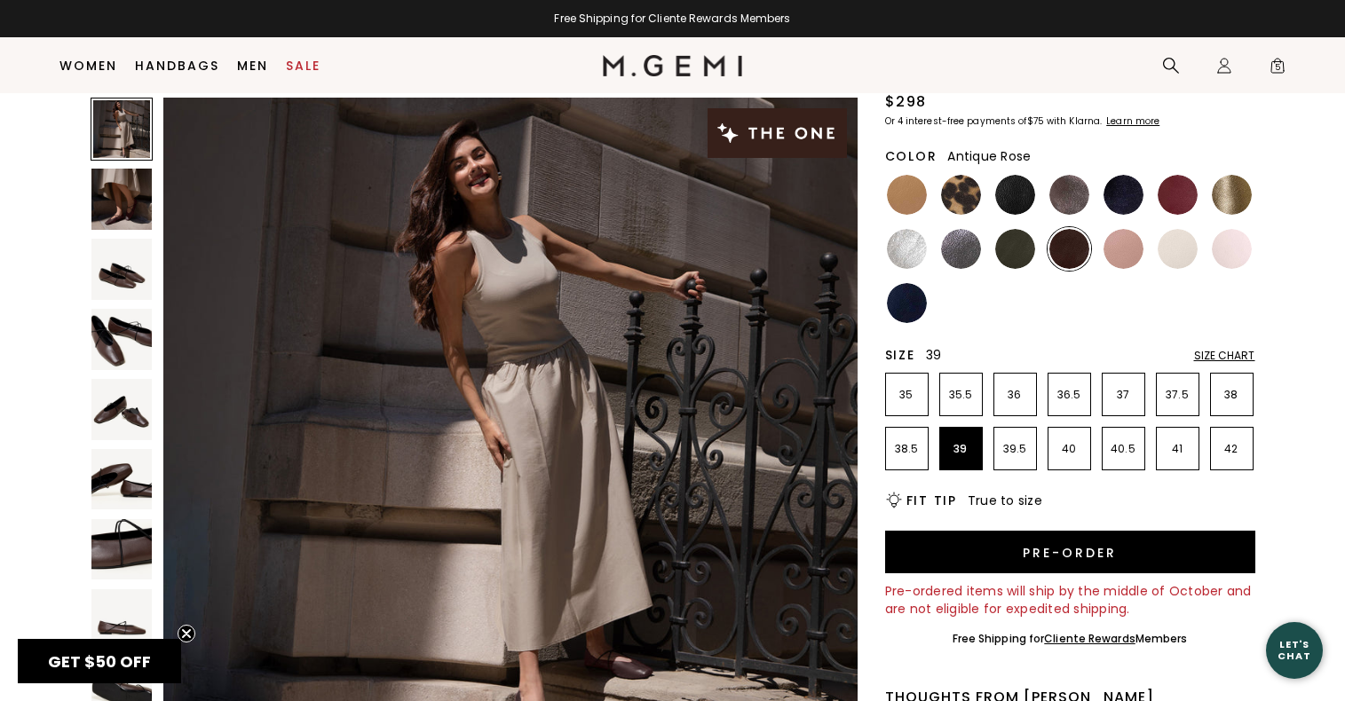
click at [1119, 249] on img at bounding box center [1124, 249] width 40 height 40
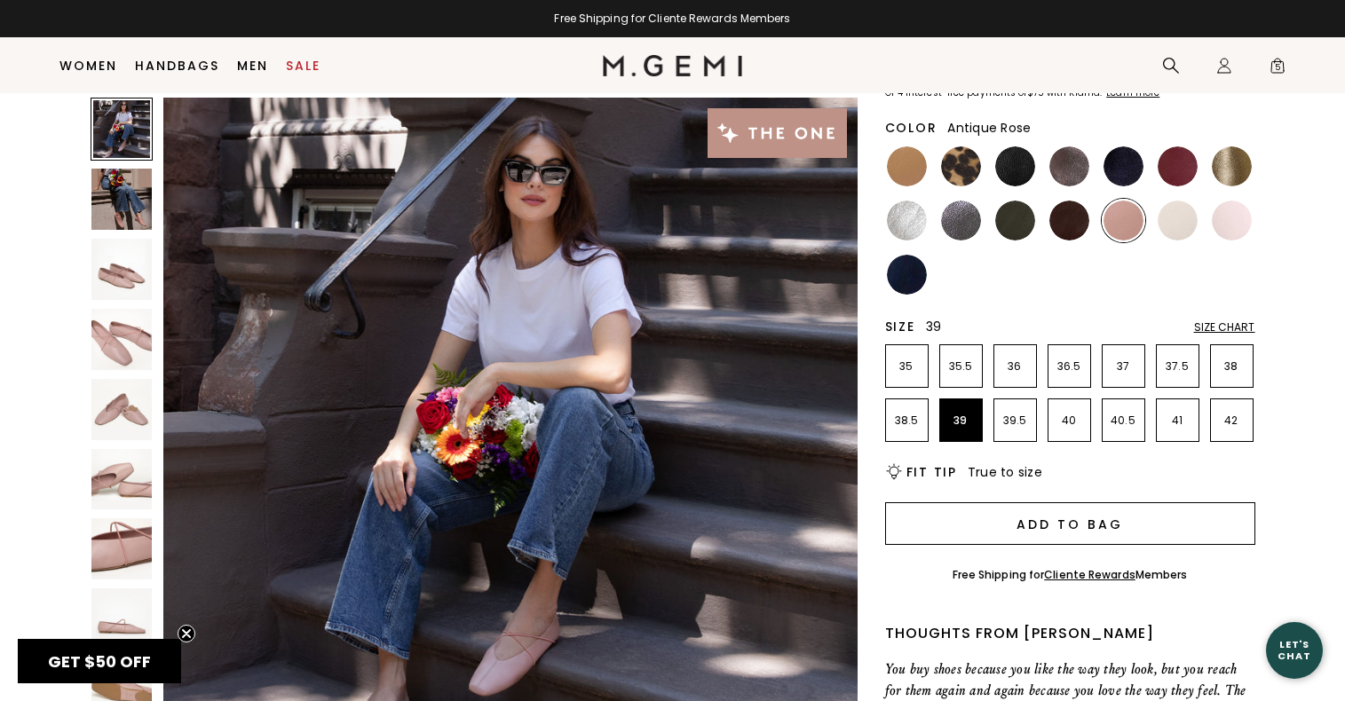
click at [1092, 519] on button "Add to Bag" at bounding box center [1070, 524] width 370 height 43
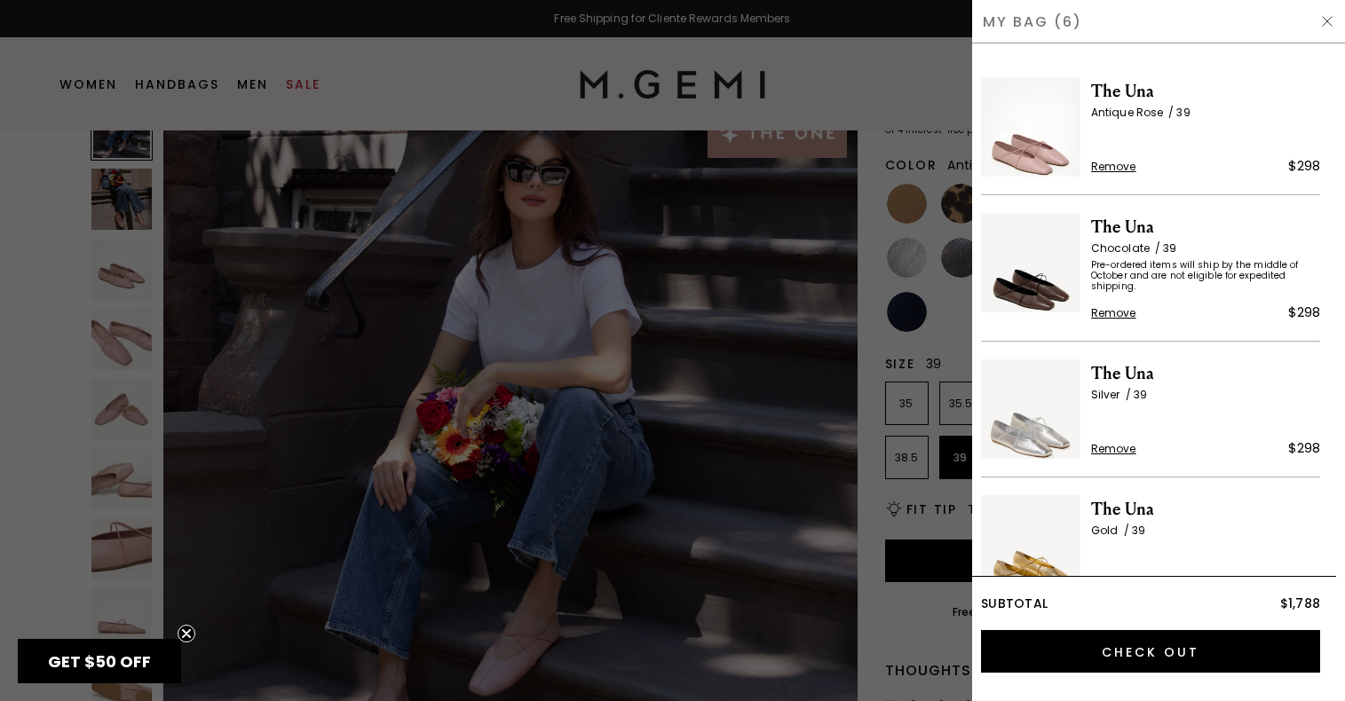
click at [873, 300] on div at bounding box center [672, 350] width 1345 height 701
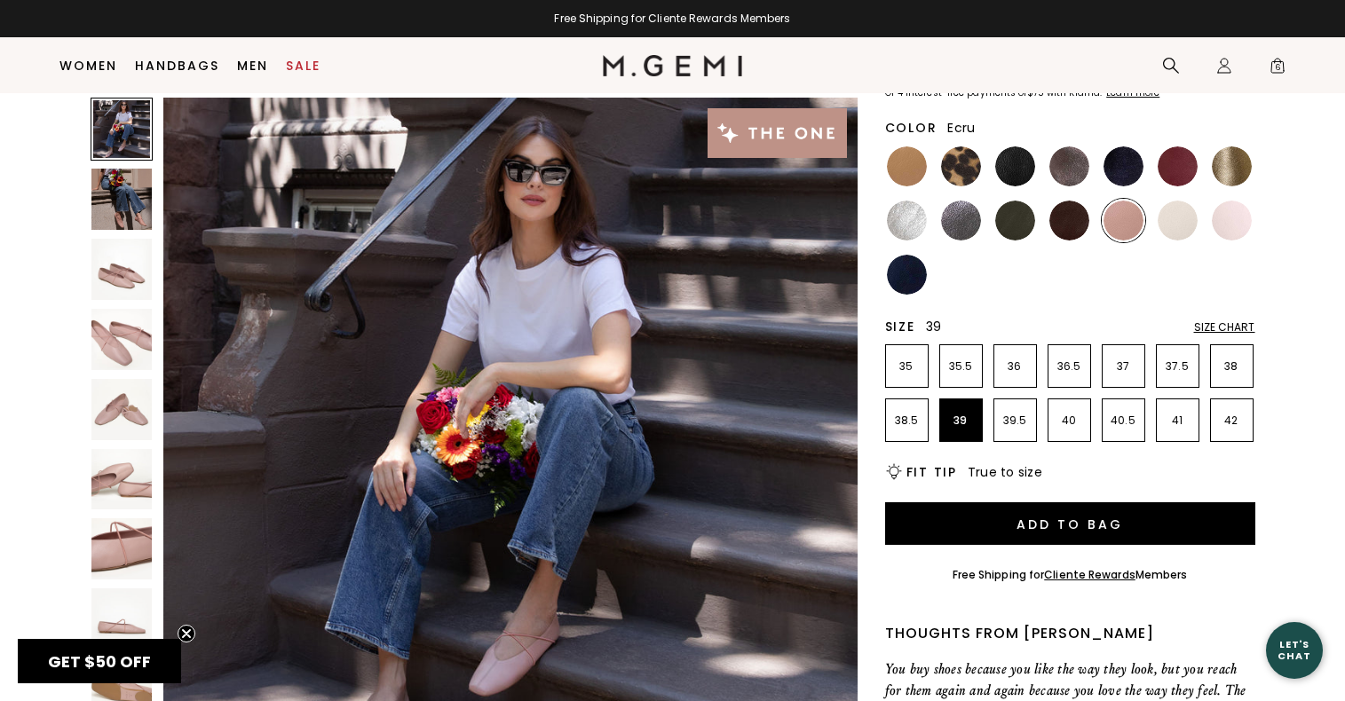
click at [1178, 226] on img at bounding box center [1178, 221] width 40 height 40
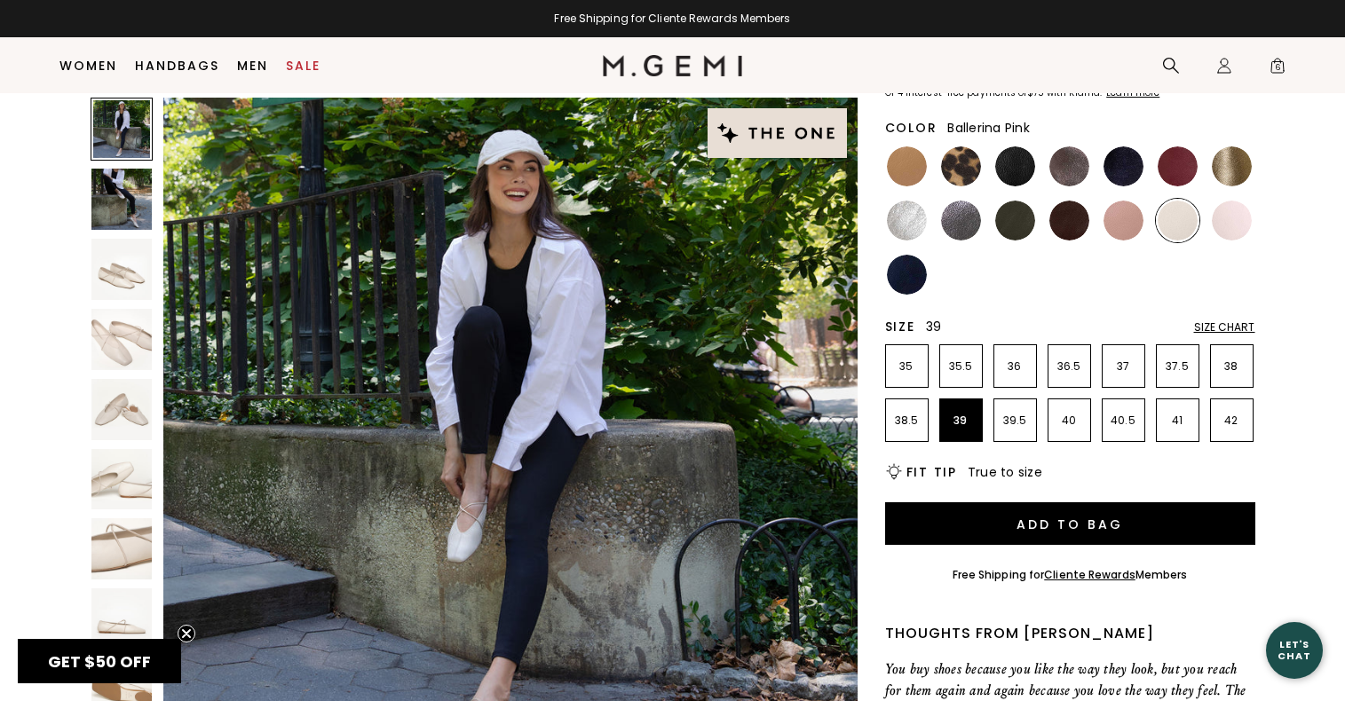
click at [1237, 220] on img at bounding box center [1232, 221] width 40 height 40
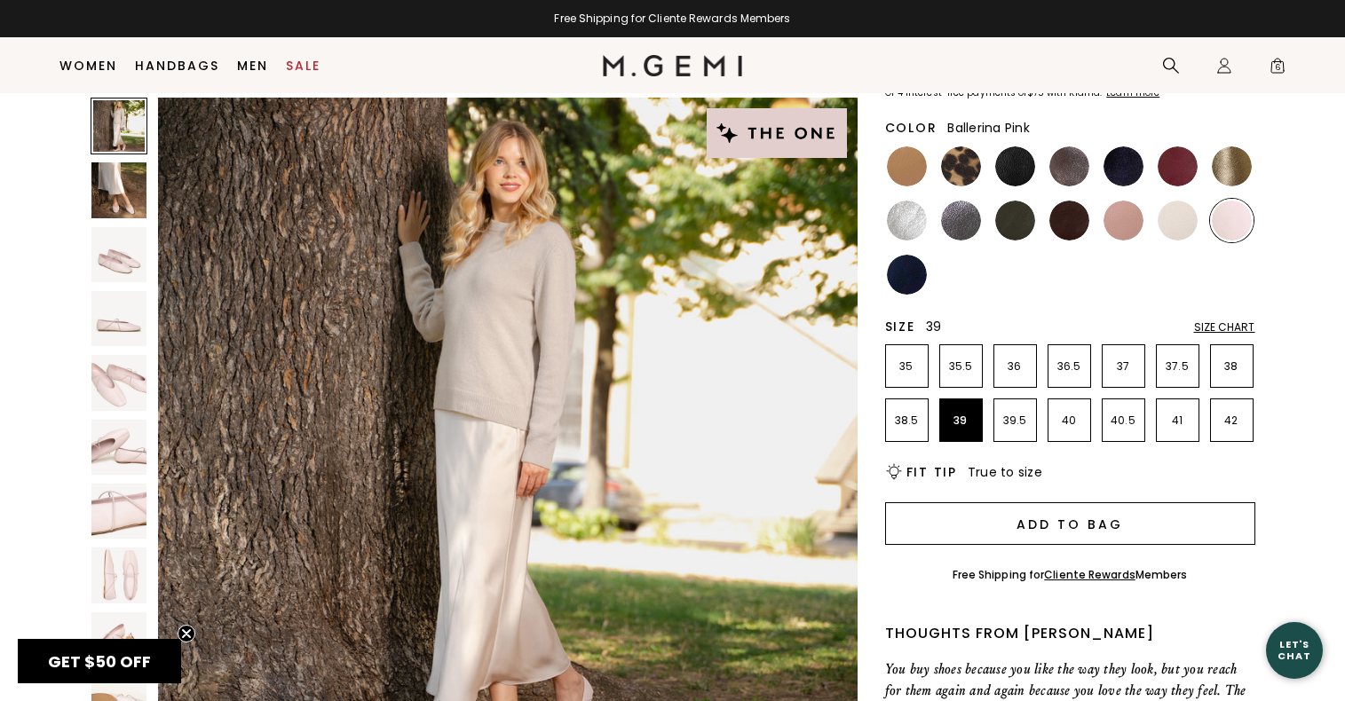
click at [1043, 531] on button "Add to Bag" at bounding box center [1070, 524] width 370 height 43
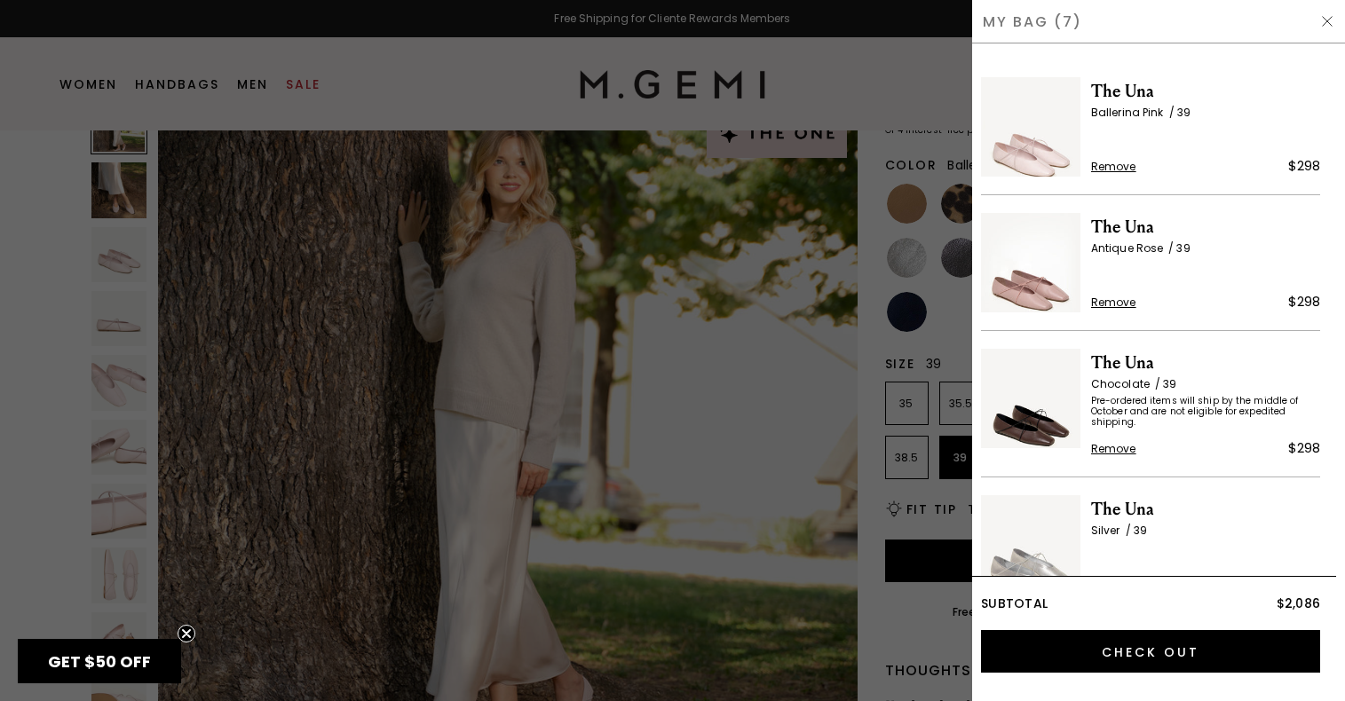
click at [856, 275] on div at bounding box center [672, 350] width 1345 height 701
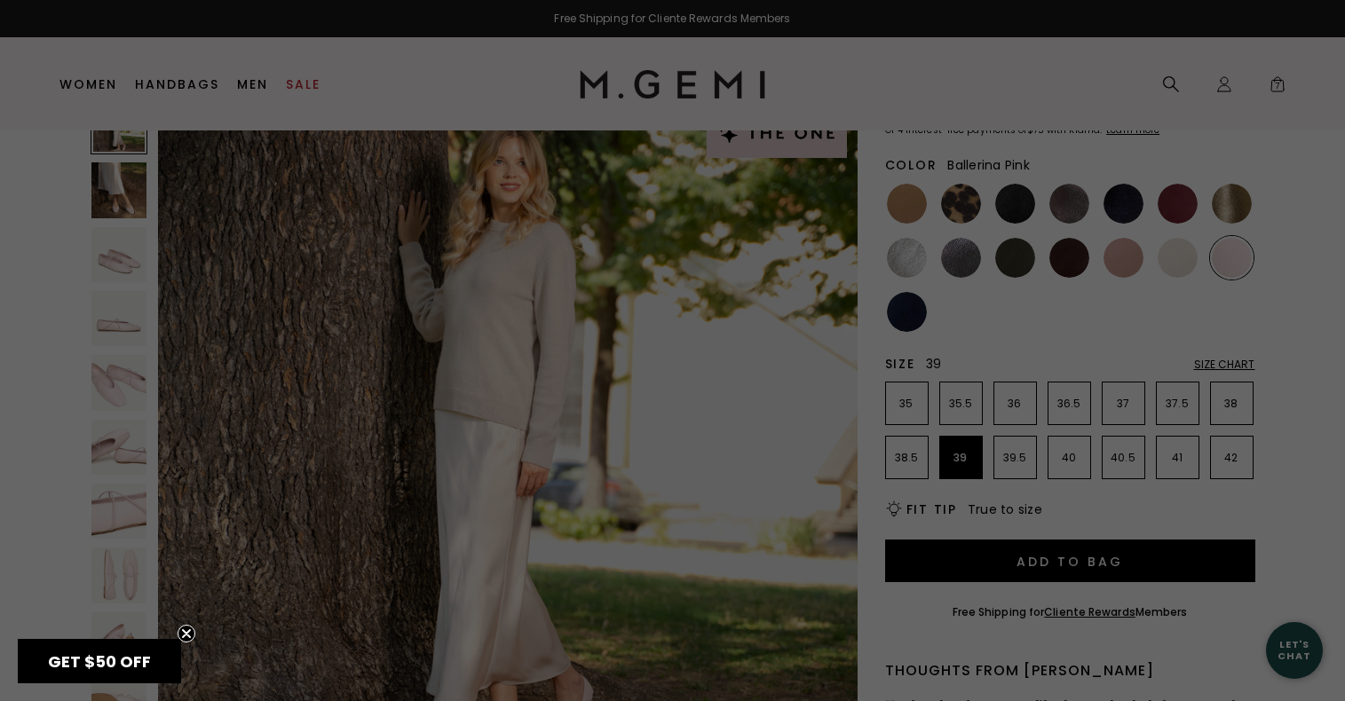
click at [922, 321] on div "The Una 200 Review s $298 Or 4 interest-free payments of $75 with Klarna Learn …" at bounding box center [1070, 629] width 370 height 1217
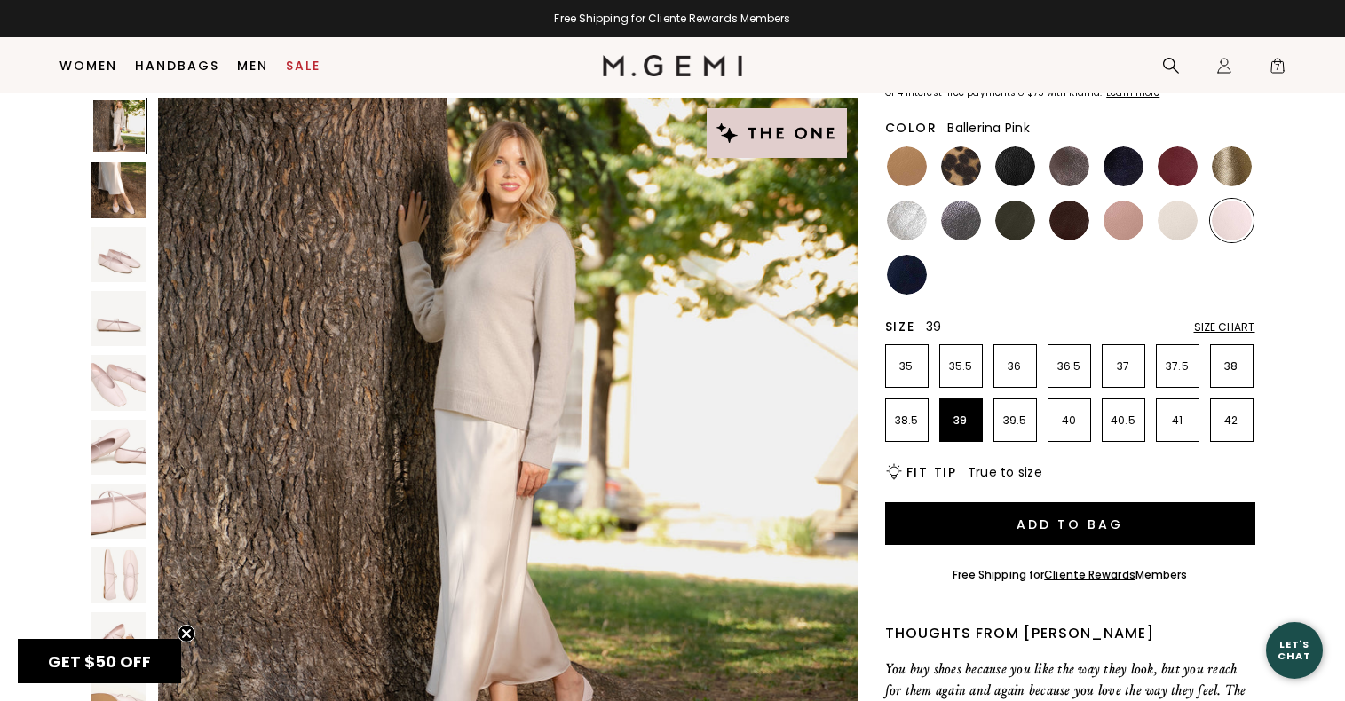
click at [919, 282] on img at bounding box center [907, 275] width 40 height 40
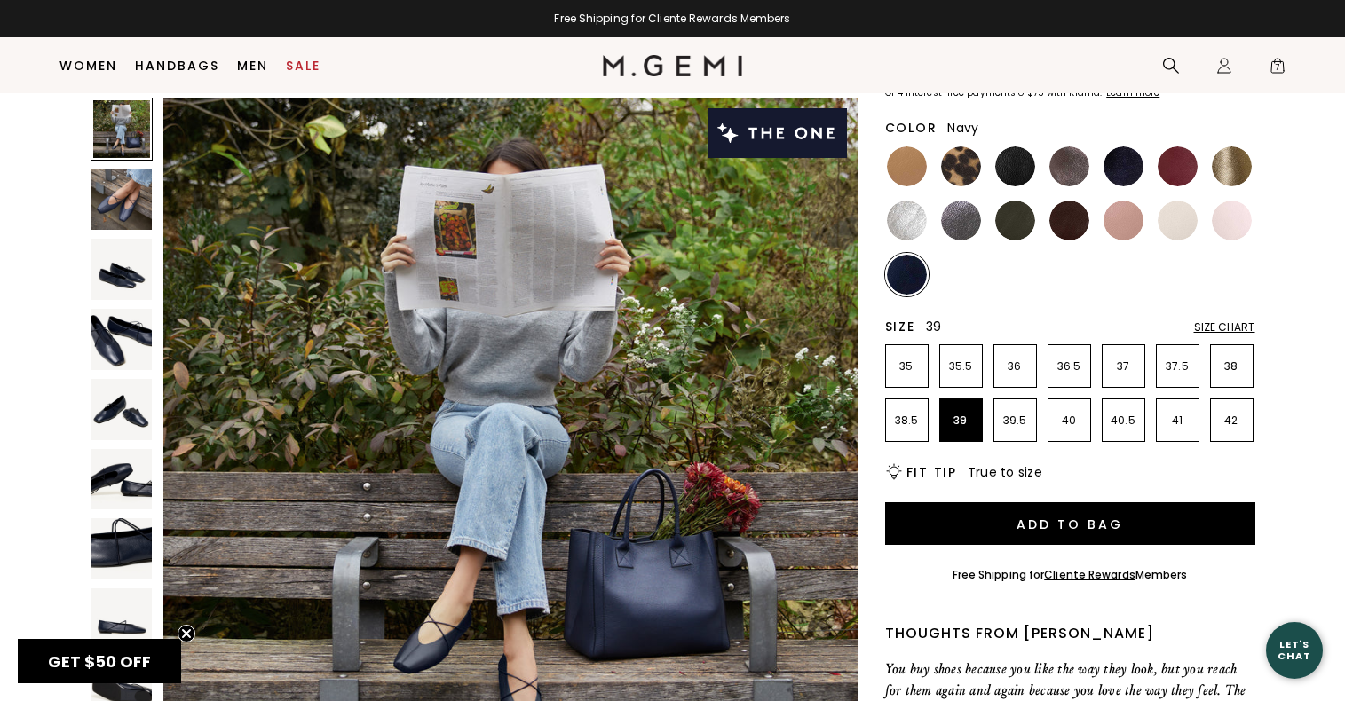
click at [123, 541] on img at bounding box center [121, 549] width 61 height 61
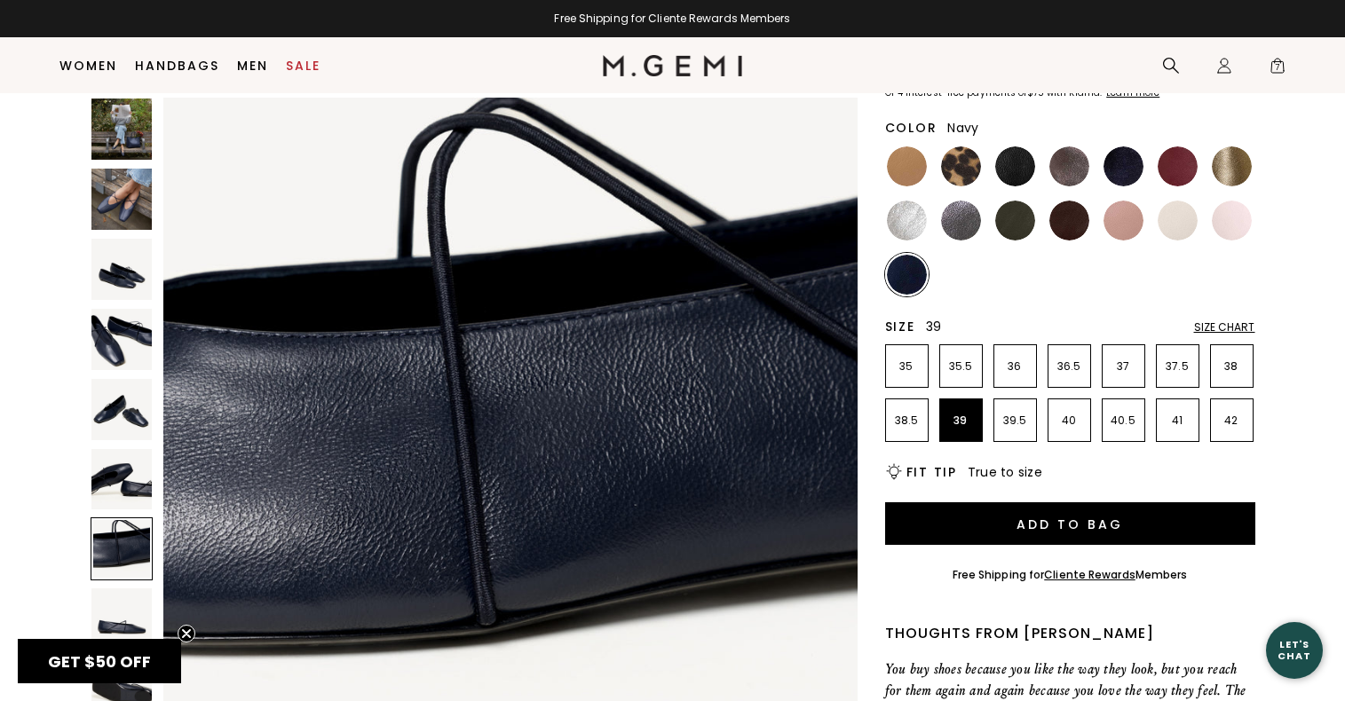
click at [112, 345] on img at bounding box center [121, 339] width 61 height 61
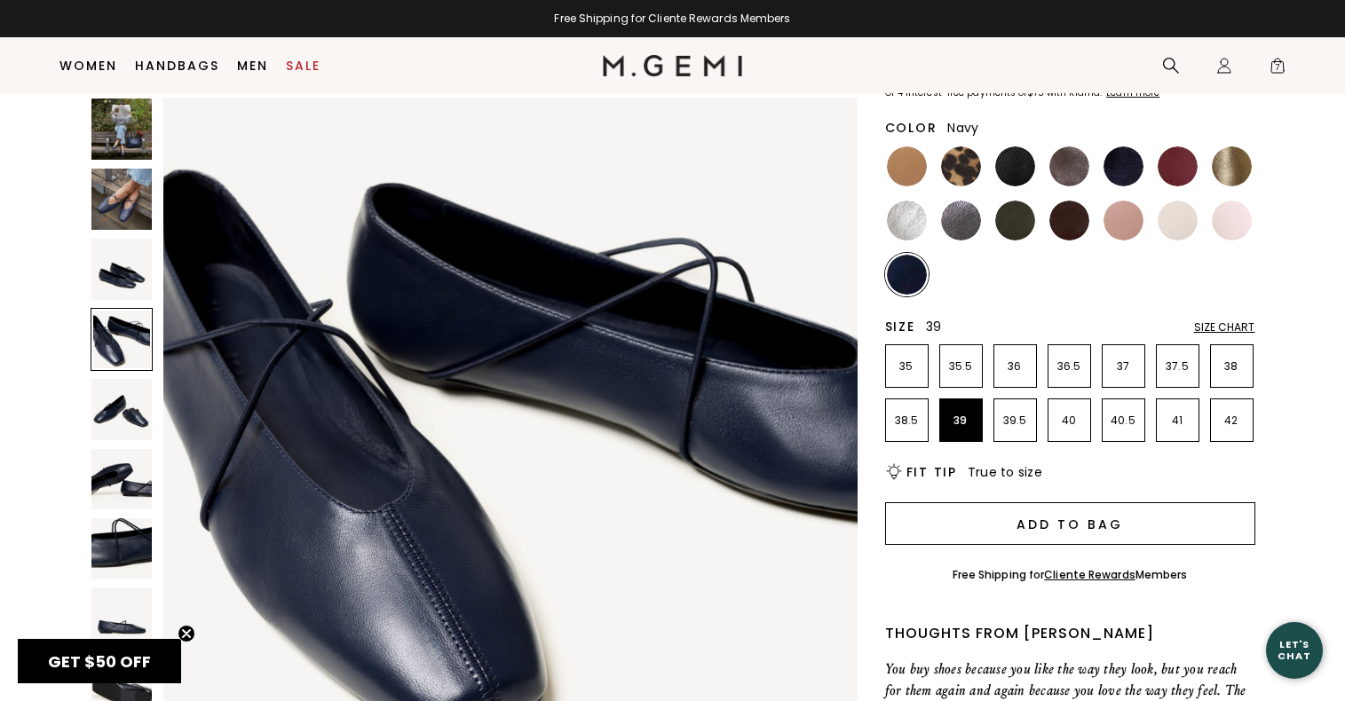
click at [1117, 526] on button "Add to Bag" at bounding box center [1070, 524] width 370 height 43
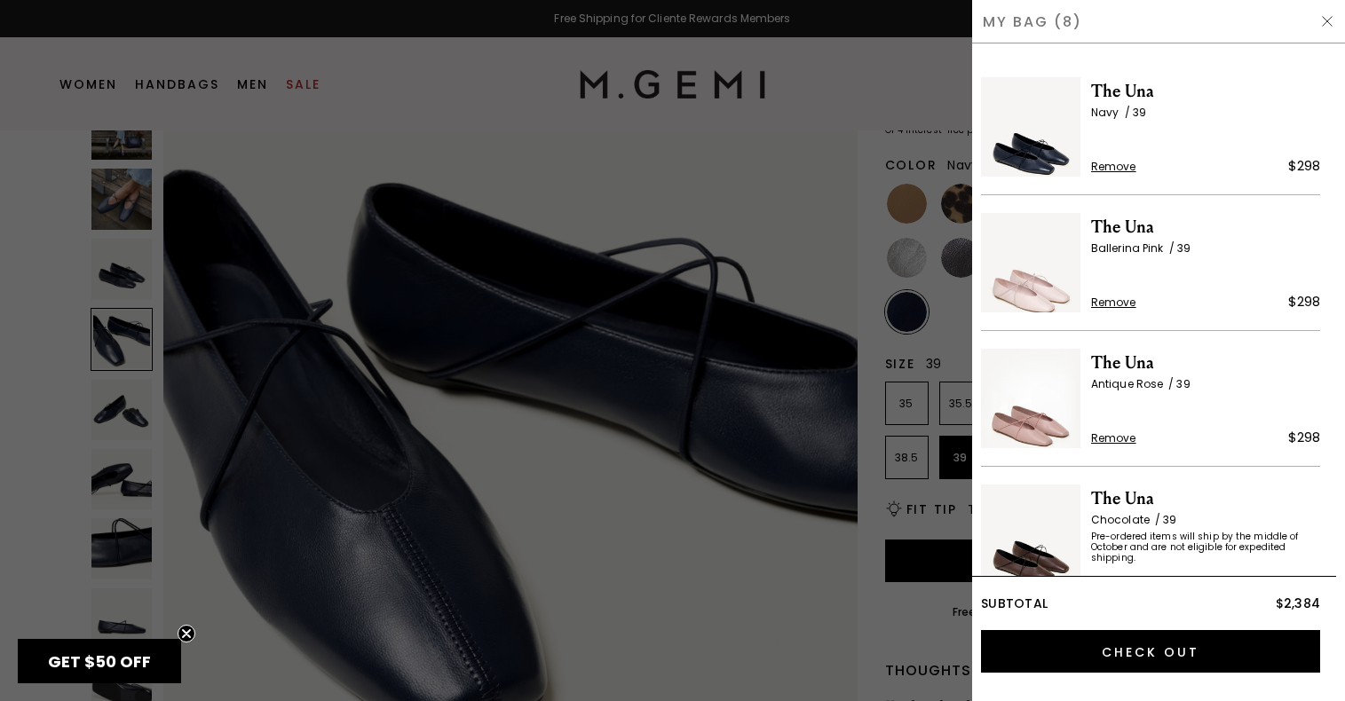
click at [915, 99] on div at bounding box center [672, 350] width 1345 height 701
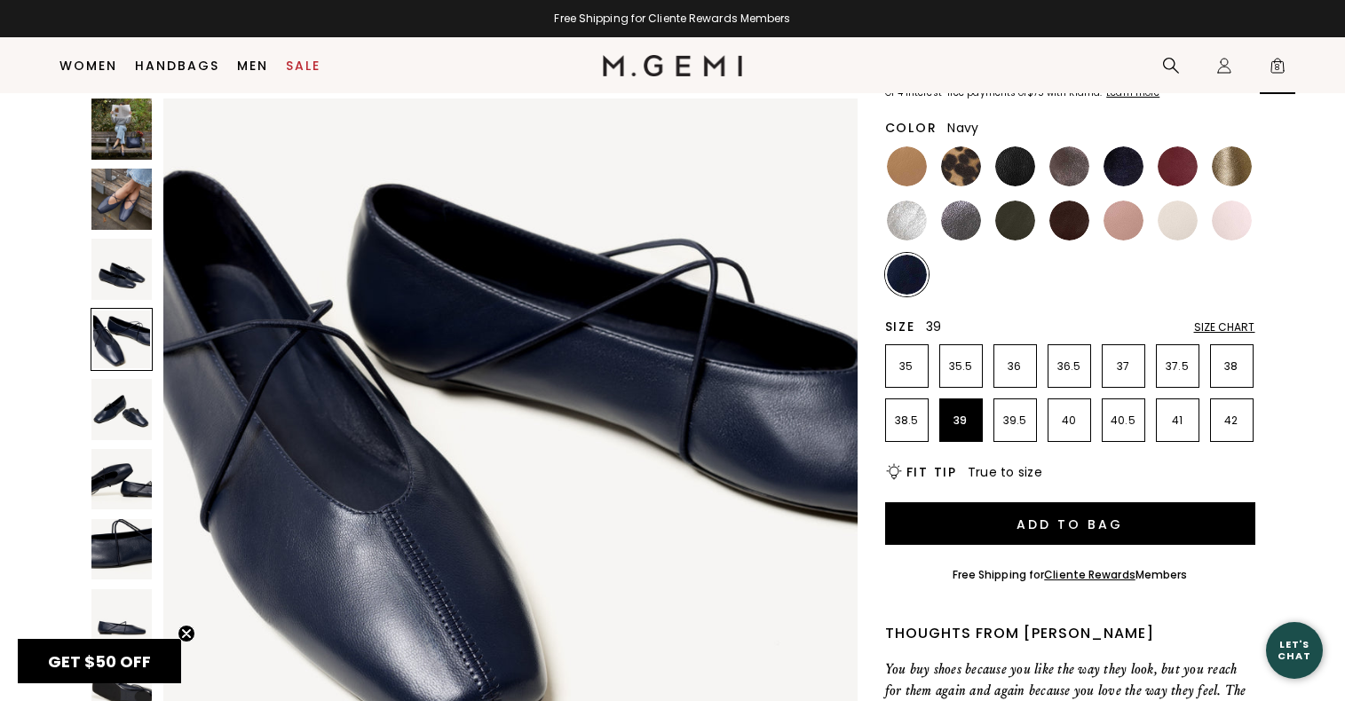
click at [1277, 67] on span "8" at bounding box center [1278, 69] width 18 height 18
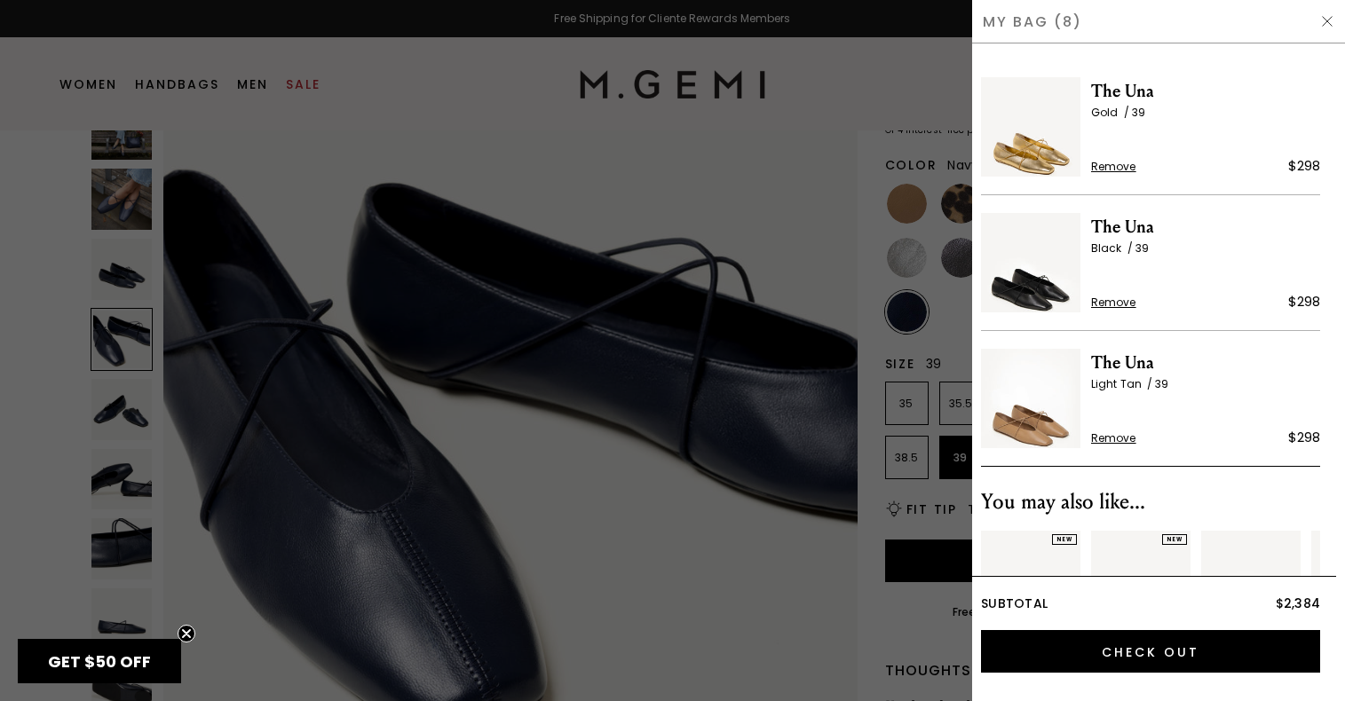
scroll to position [696, 0]
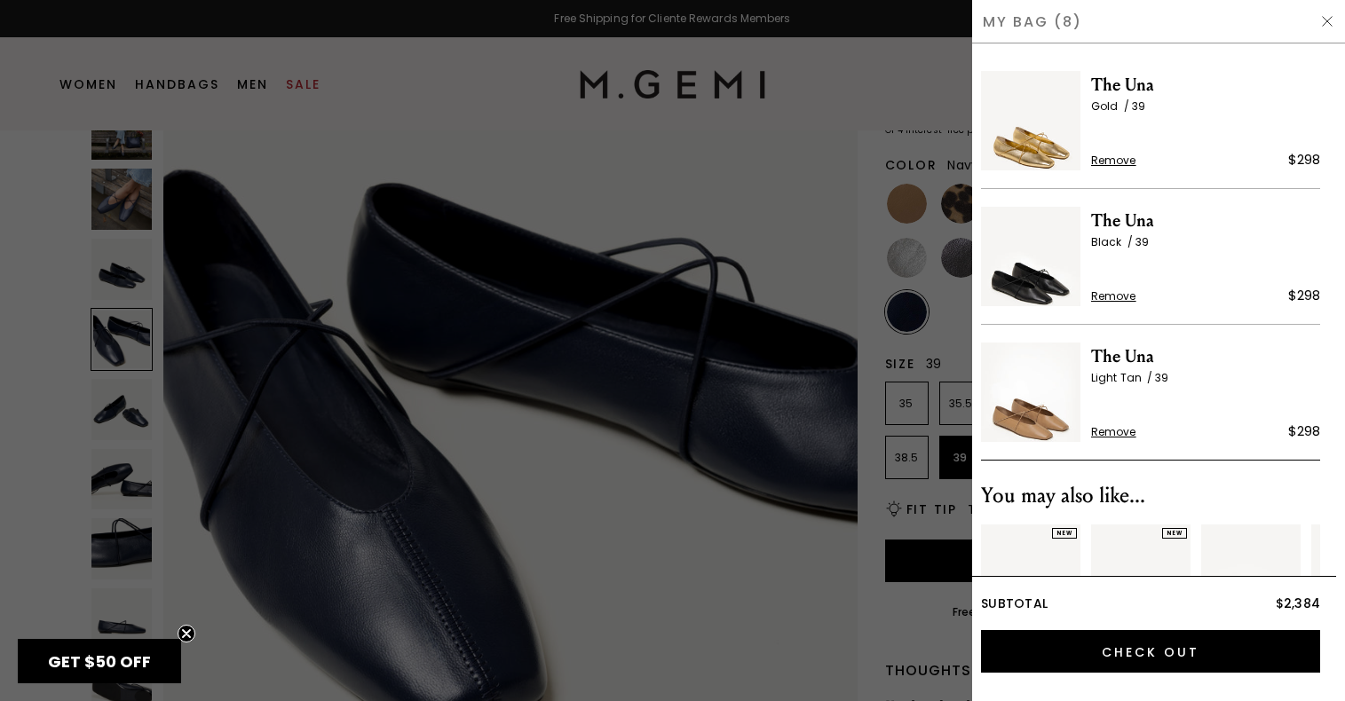
click at [851, 176] on div at bounding box center [672, 350] width 1345 height 701
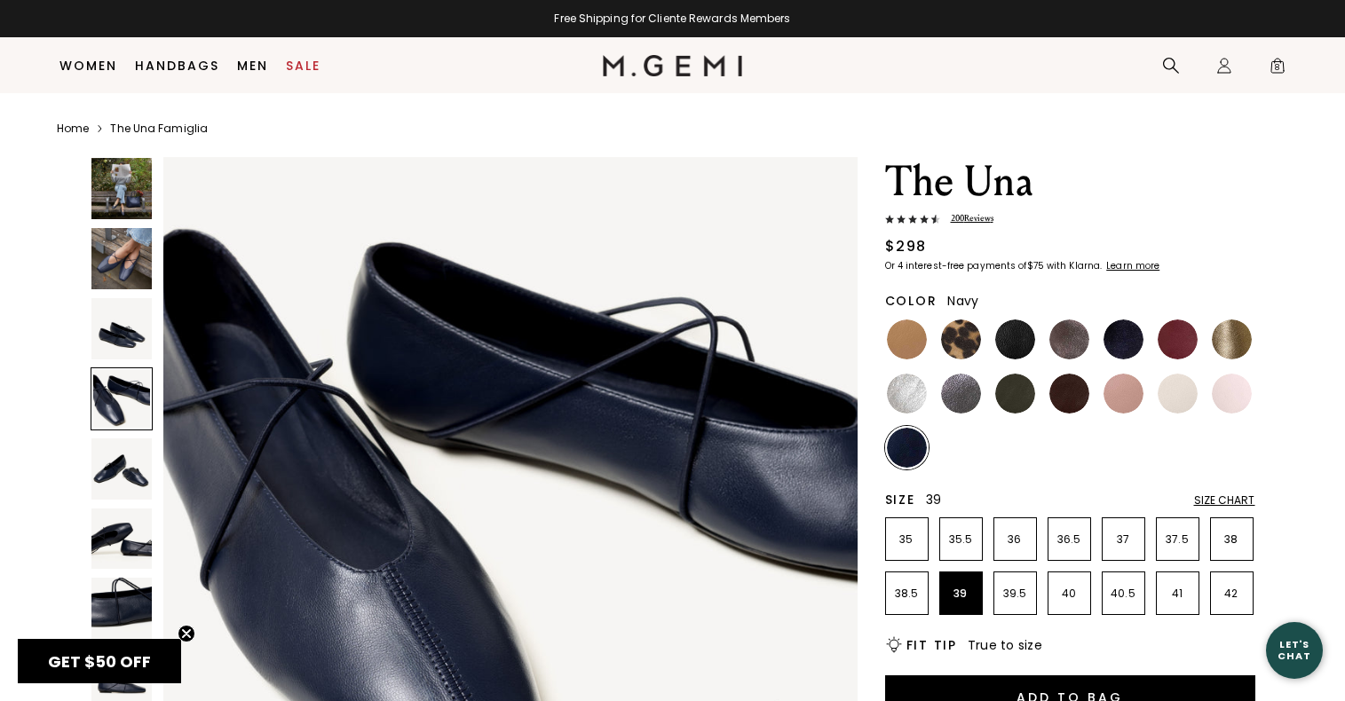
scroll to position [173, 0]
